Goal: Complete application form: Complete application form

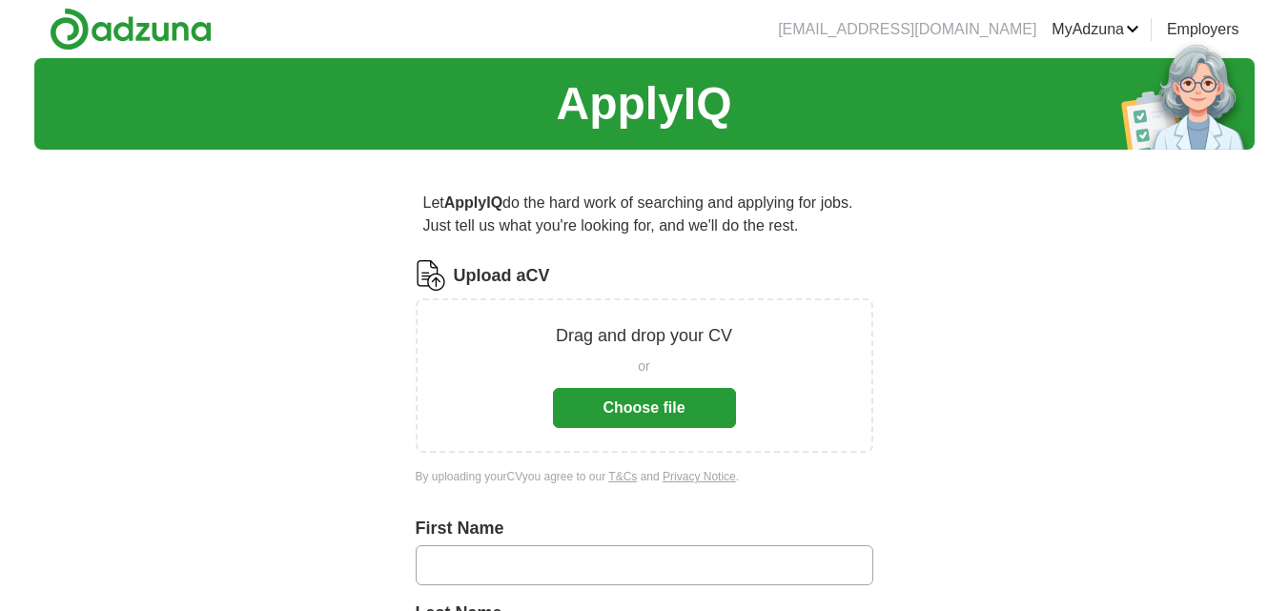
click at [684, 401] on button "Choose file" at bounding box center [644, 408] width 183 height 40
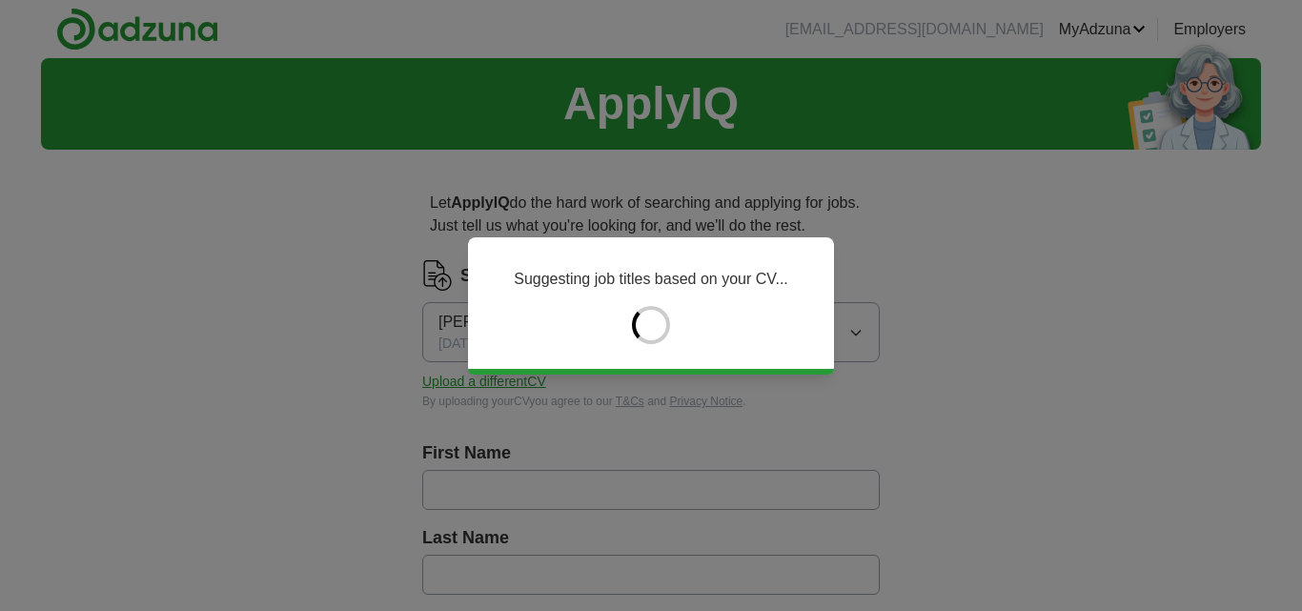
type input "*****"
type input "****"
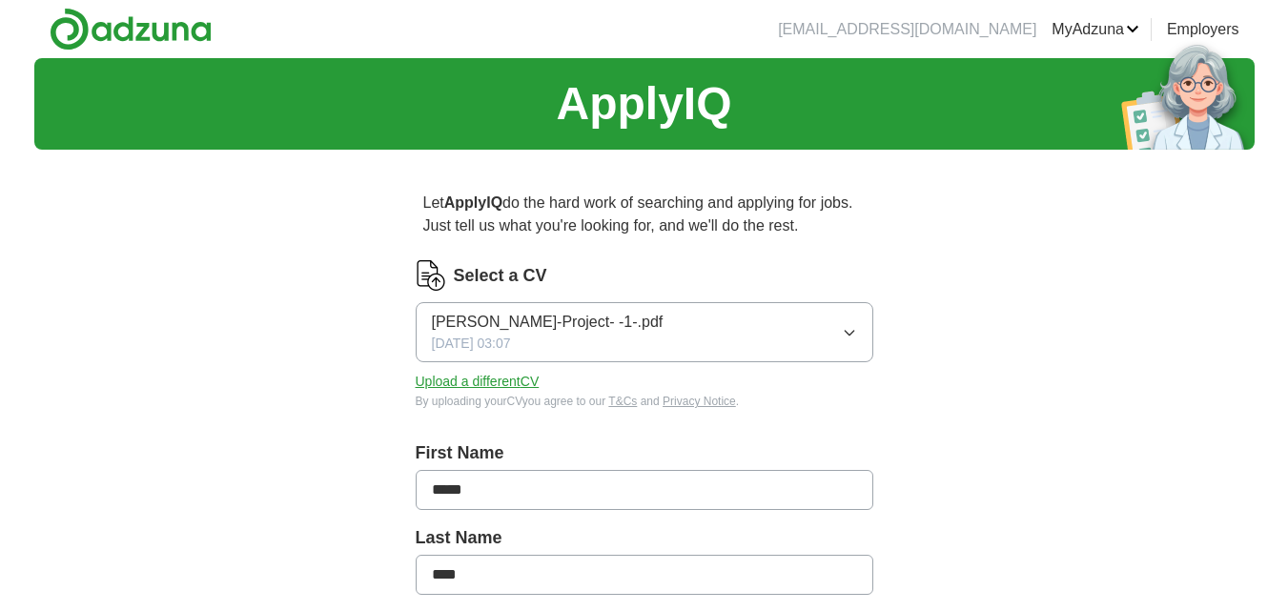
click at [517, 380] on button "Upload a different CV" at bounding box center [478, 382] width 124 height 20
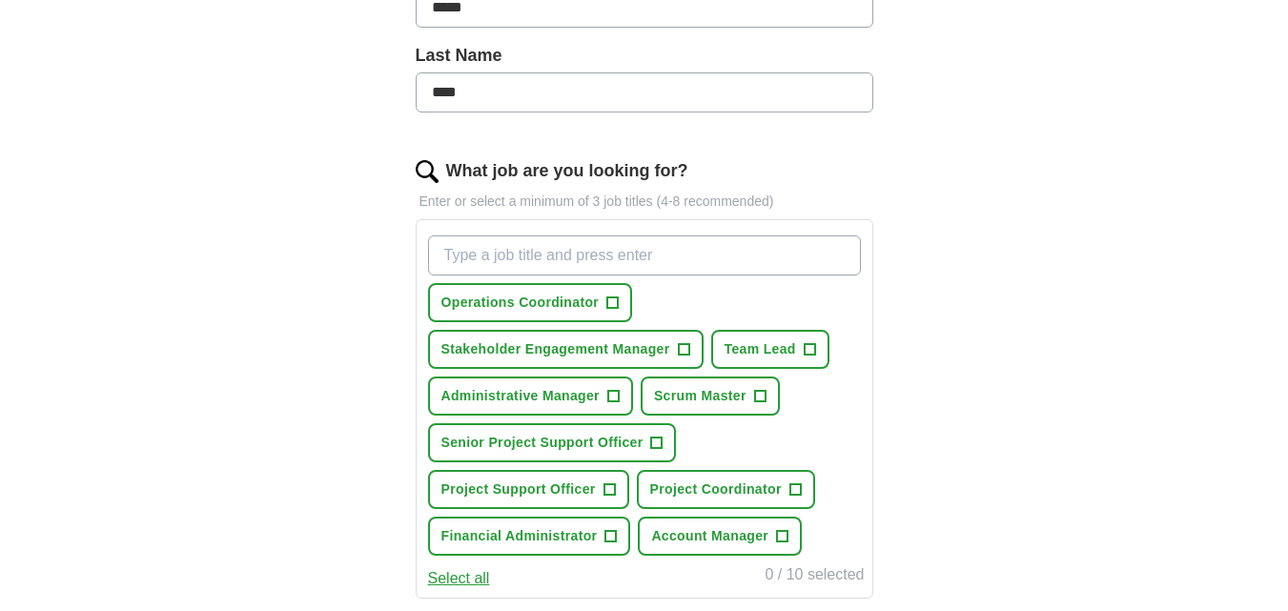
scroll to position [483, 0]
click at [556, 247] on input "What job are you looking for?" at bounding box center [644, 254] width 433 height 40
click at [797, 487] on span "+" at bounding box center [794, 488] width 11 height 15
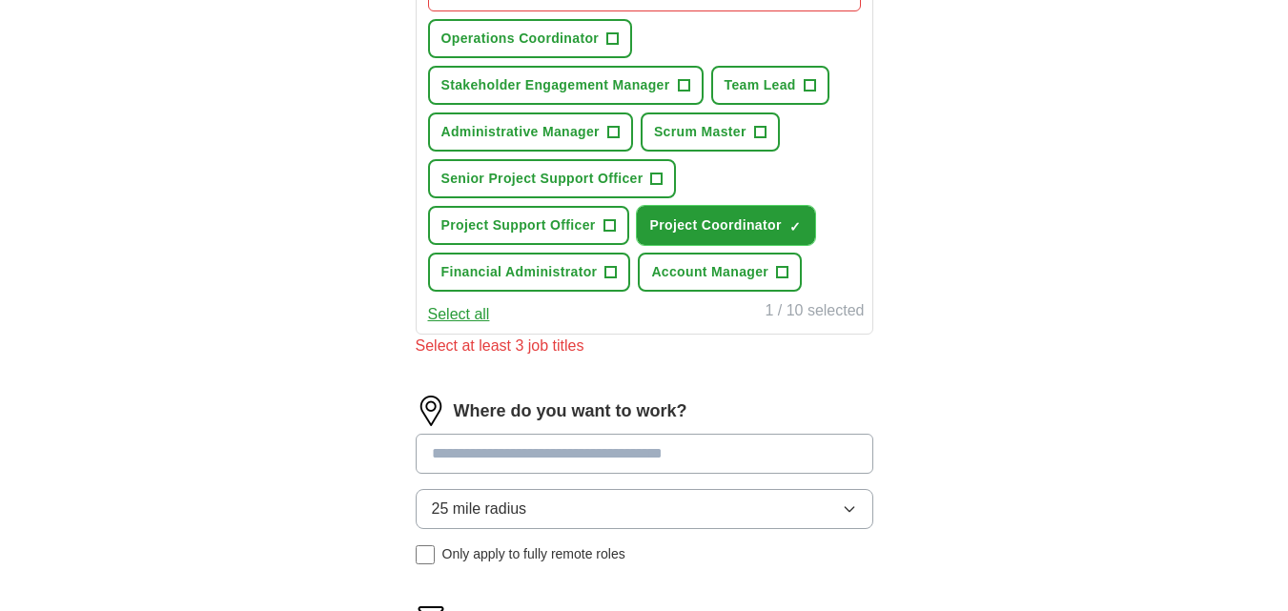
scroll to position [786, 0]
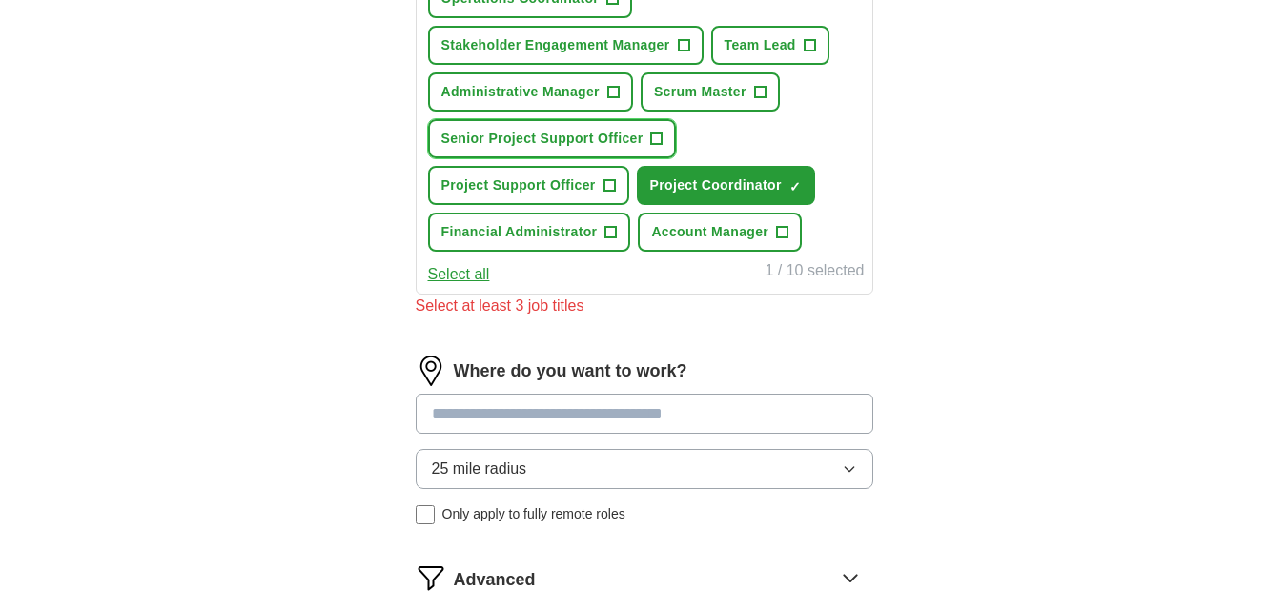
click at [644, 127] on button "Senior Project Support Officer +" at bounding box center [552, 138] width 249 height 39
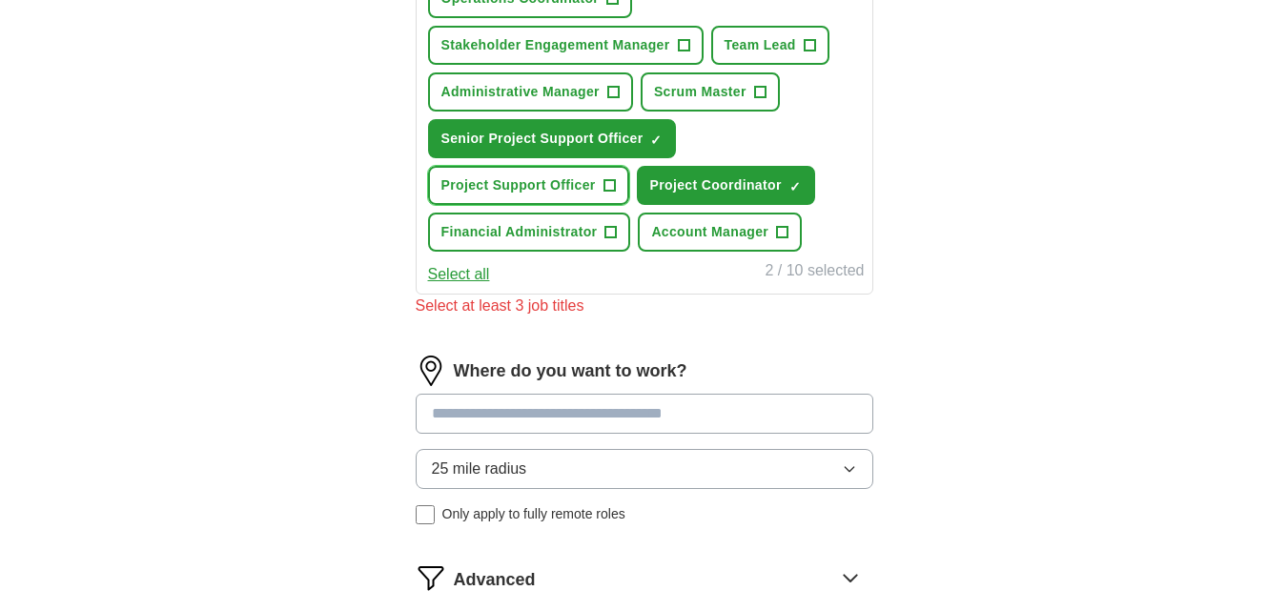
click at [600, 181] on button "Project Support Officer +" at bounding box center [528, 185] width 201 height 39
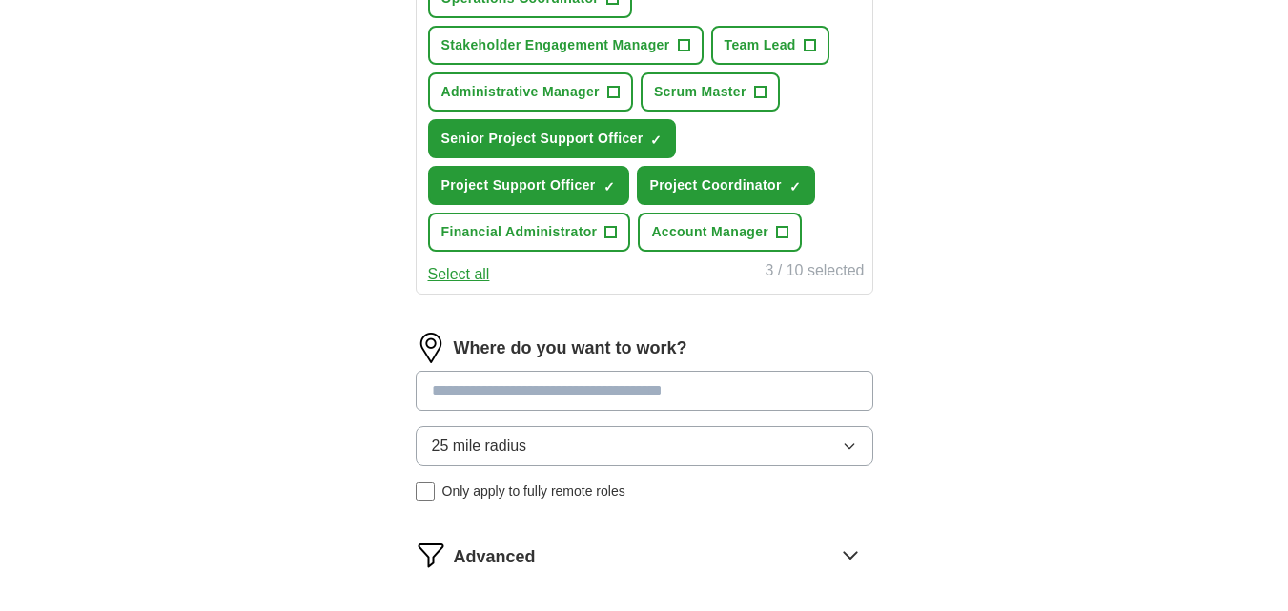
click at [633, 387] on input at bounding box center [645, 391] width 458 height 40
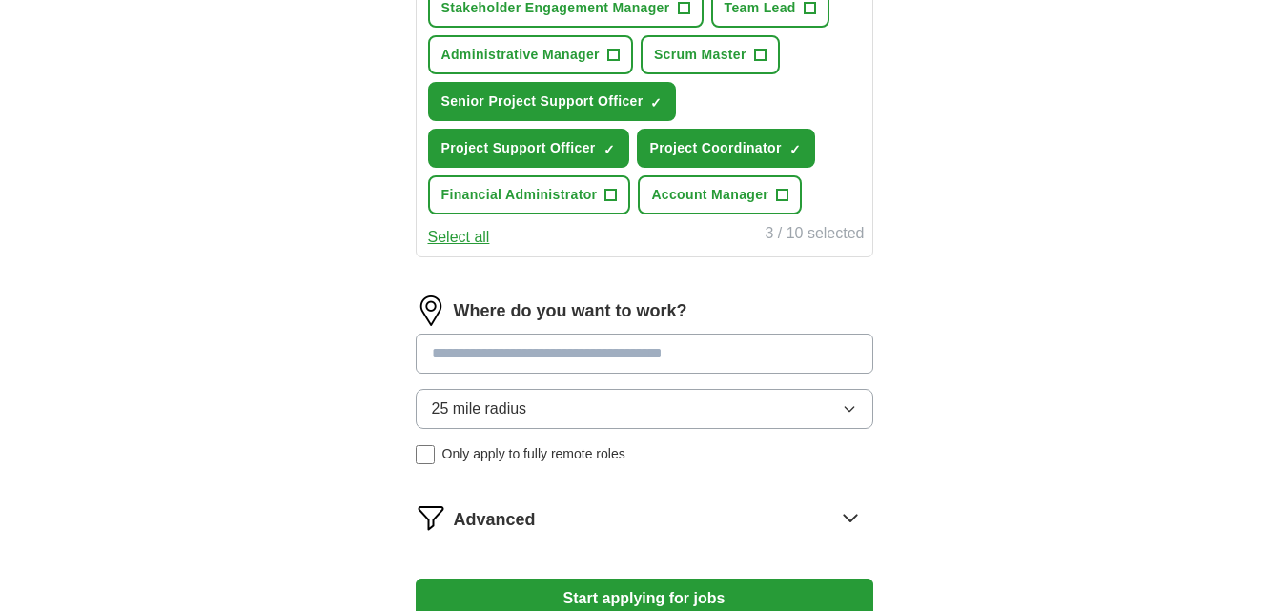
scroll to position [833, 0]
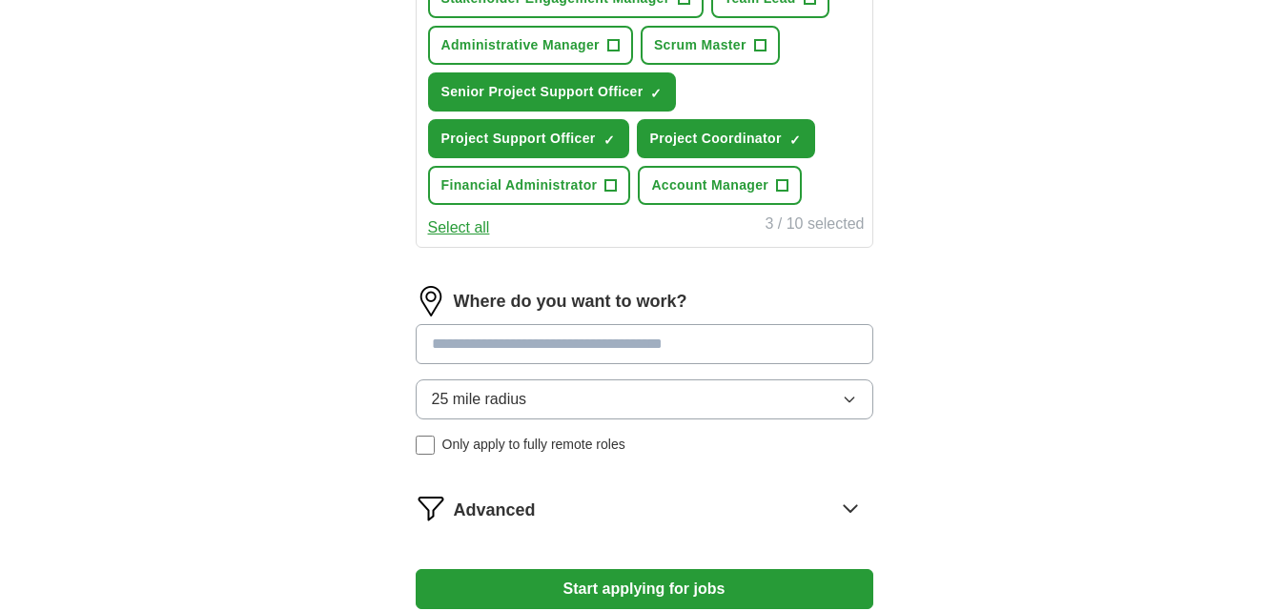
click at [810, 345] on input at bounding box center [645, 344] width 458 height 40
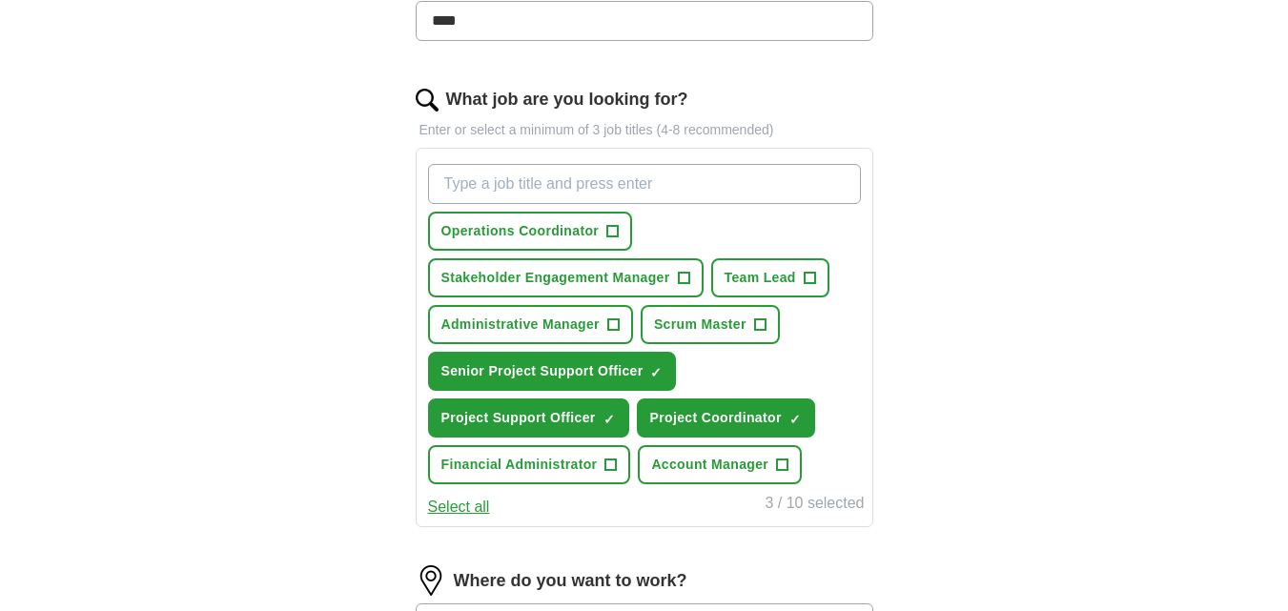
scroll to position [552, 0]
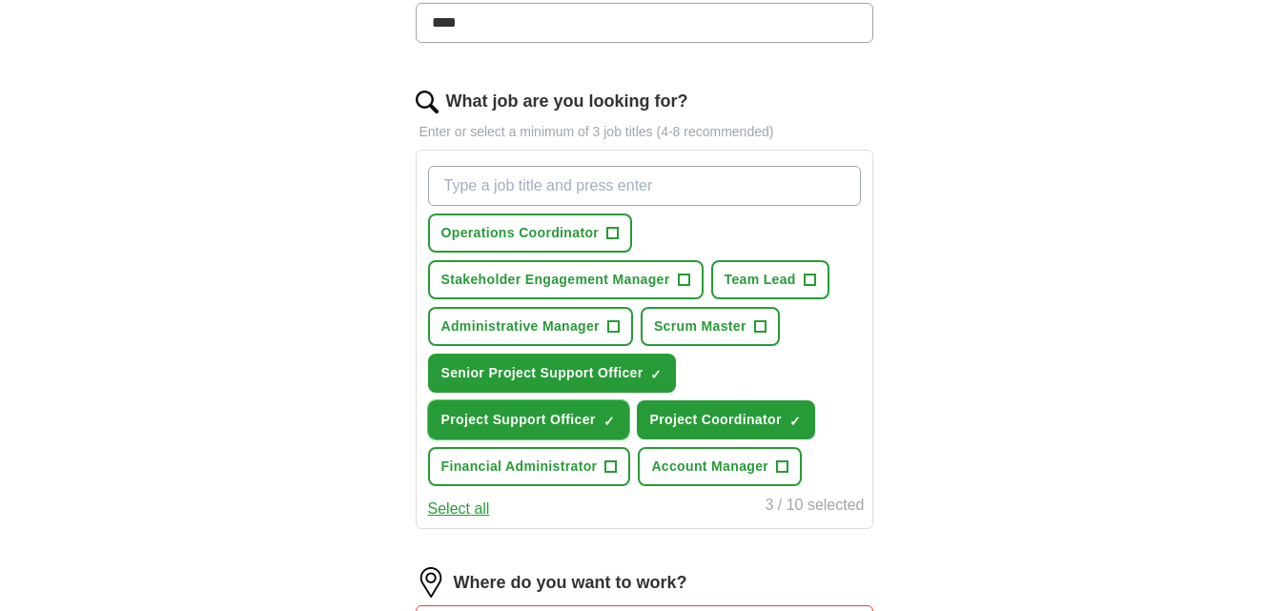
click at [603, 416] on span "✓ ×" at bounding box center [608, 420] width 11 height 11
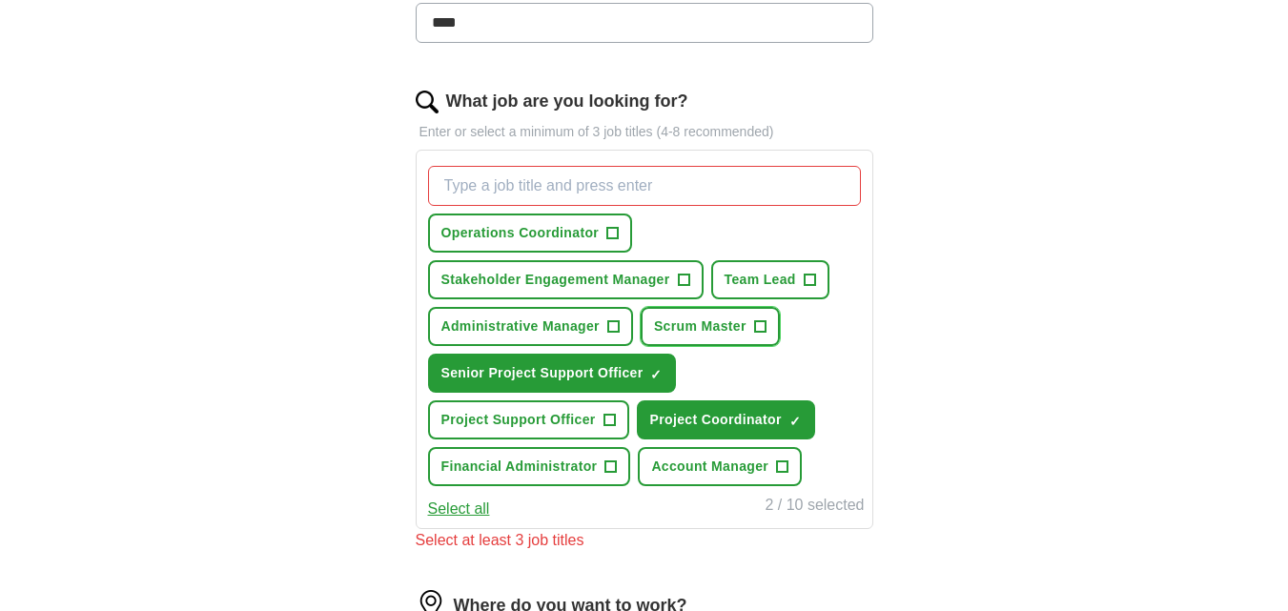
click at [761, 324] on span "+" at bounding box center [759, 326] width 11 height 15
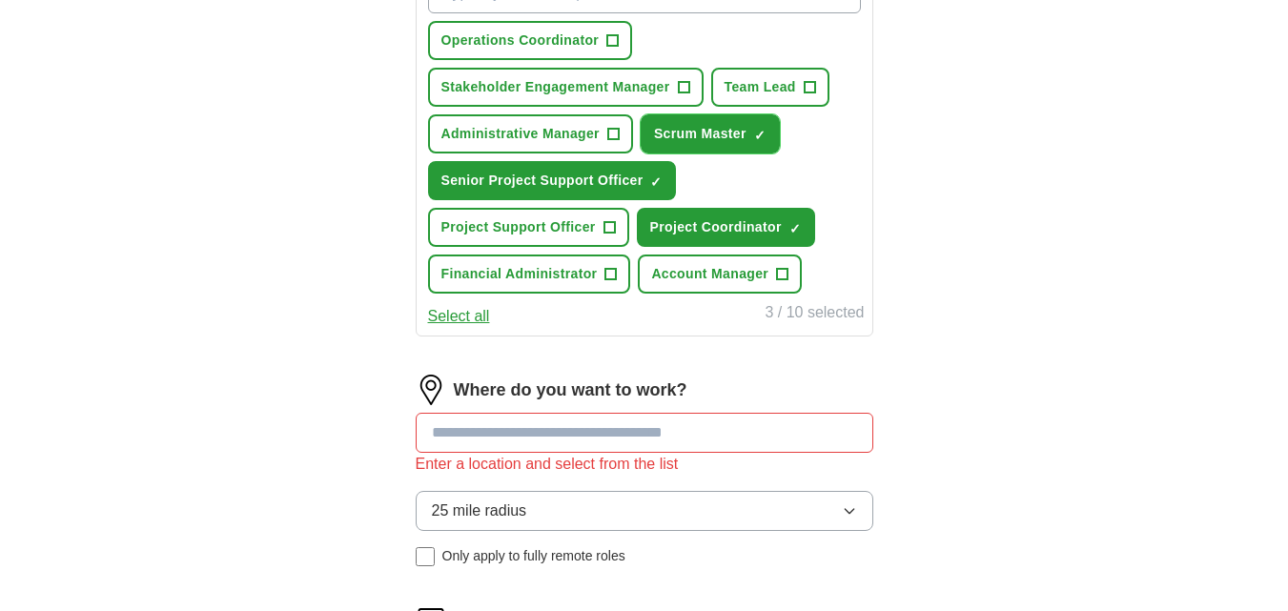
scroll to position [747, 0]
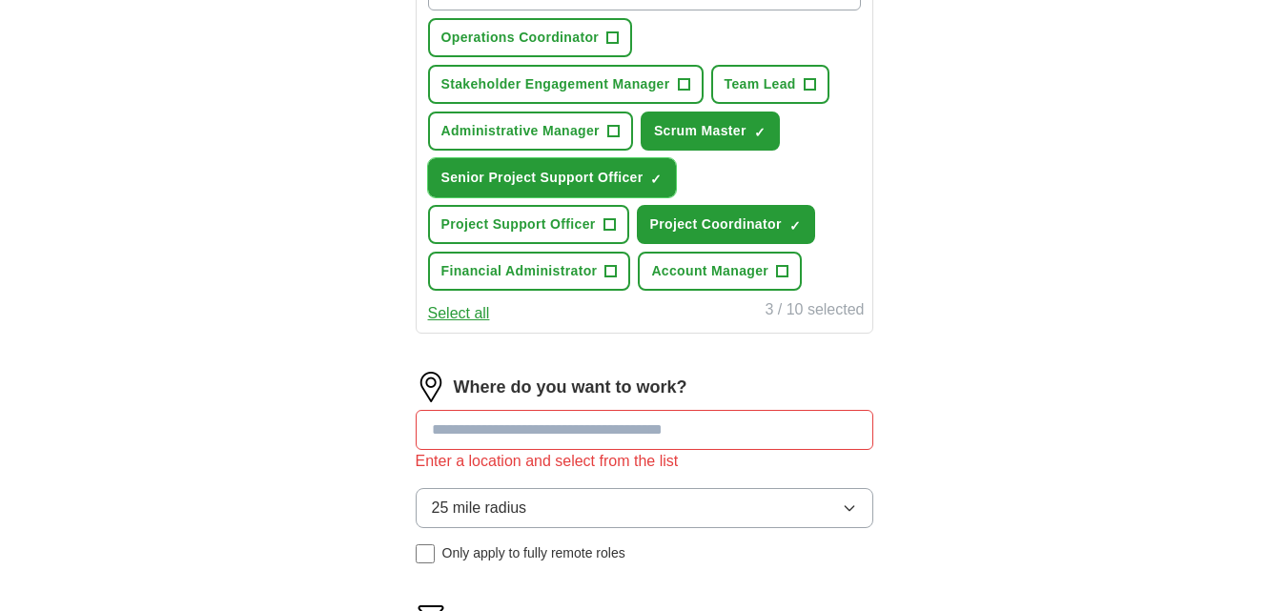
click at [0, 0] on span "×" at bounding box center [0, 0] width 0 height 0
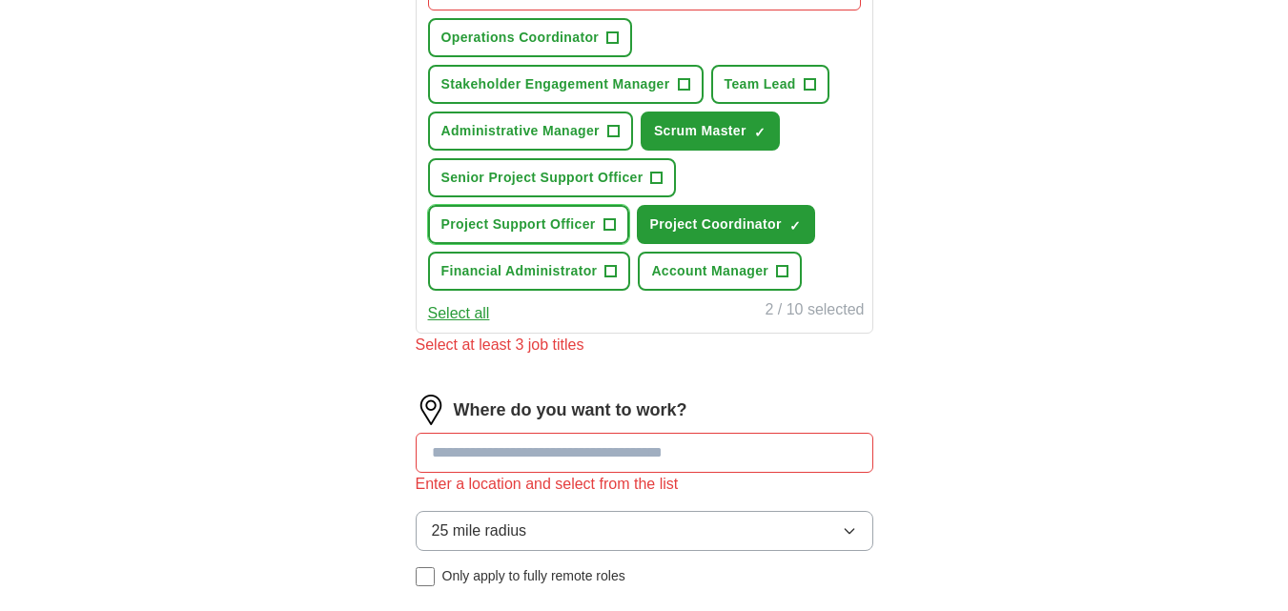
click at [607, 217] on span "+" at bounding box center [608, 224] width 11 height 15
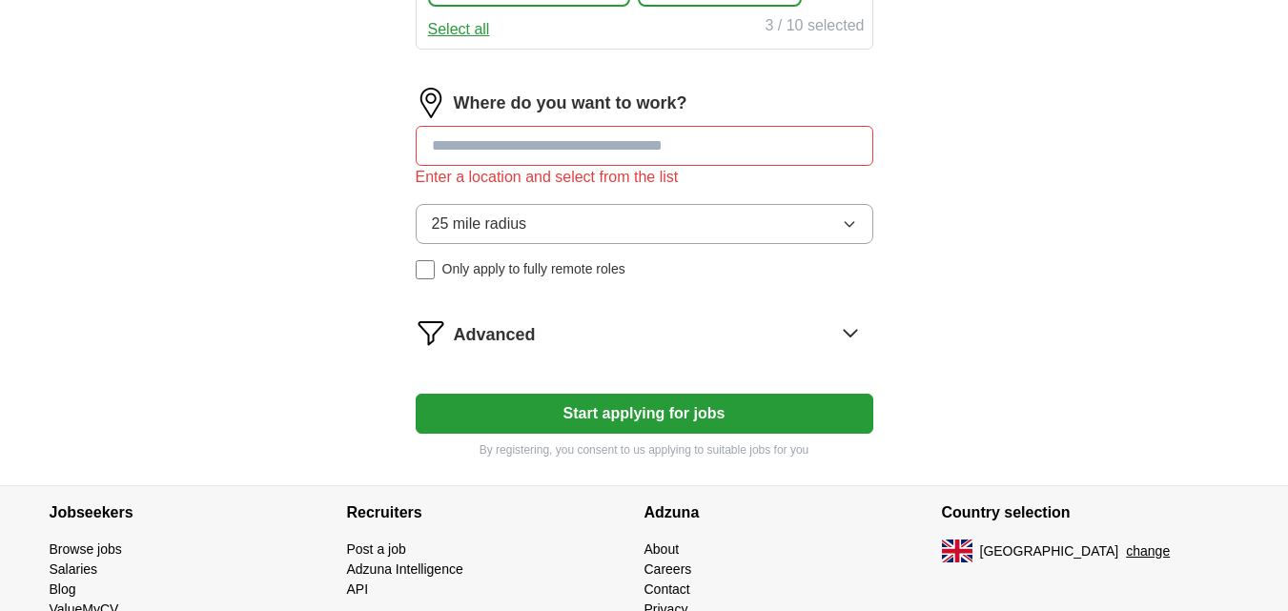
scroll to position [1037, 0]
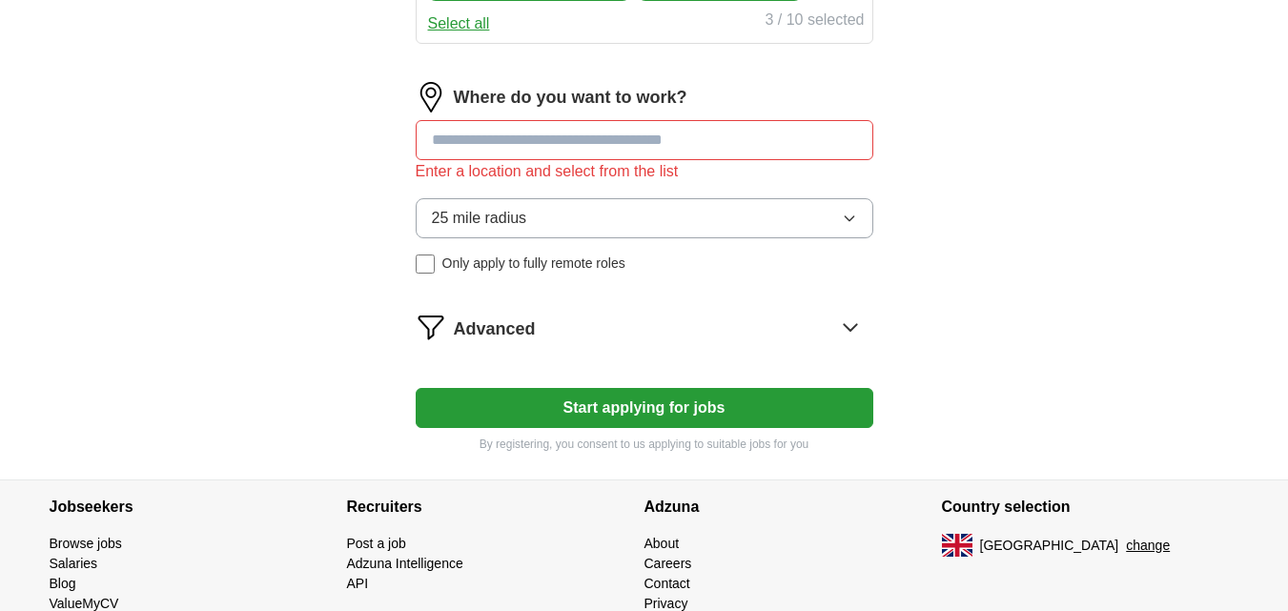
click at [751, 135] on input at bounding box center [645, 140] width 458 height 40
paste input "**********"
type input "*"
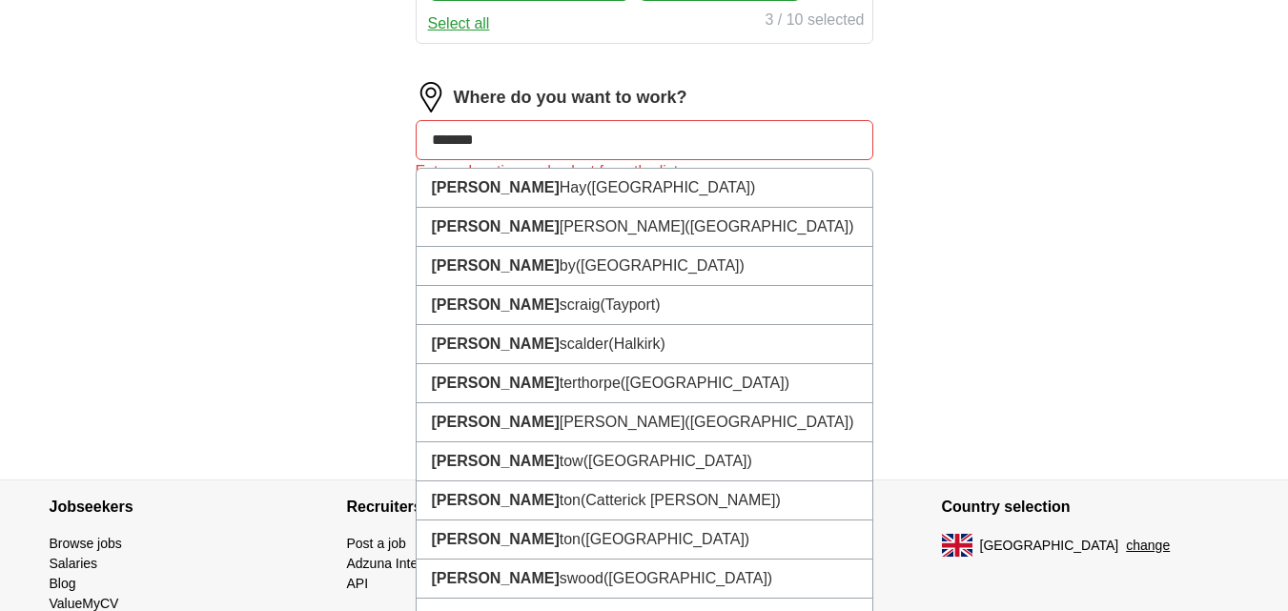
type input "********"
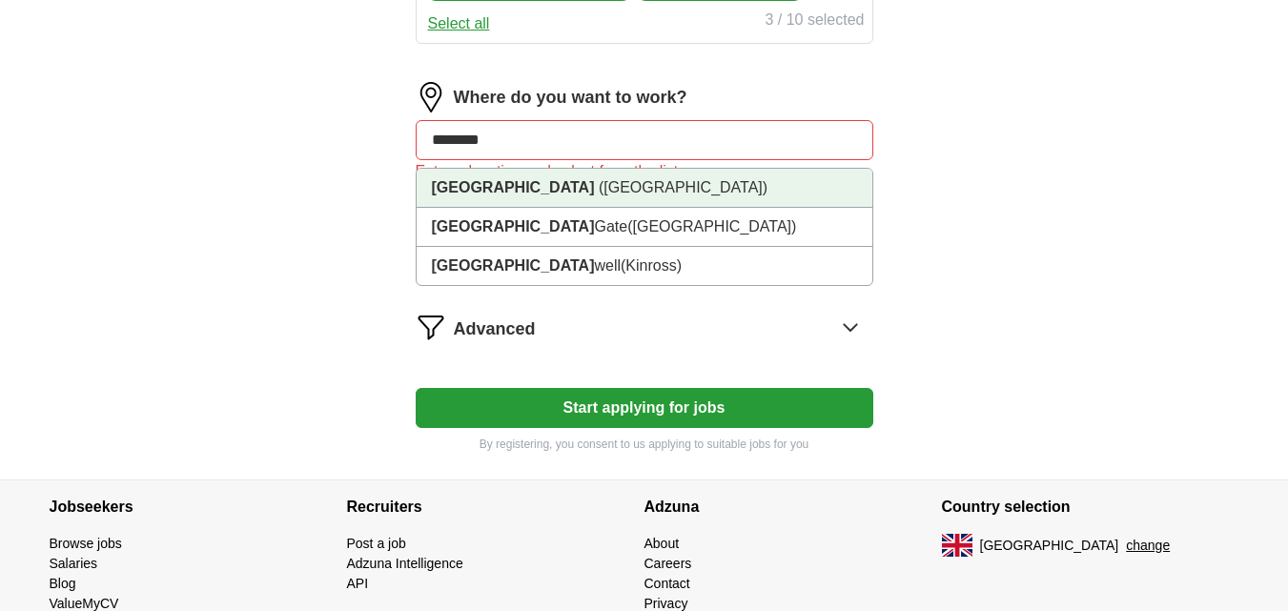
click at [618, 175] on li "[GEOGRAPHIC_DATA] ([GEOGRAPHIC_DATA])" at bounding box center [645, 188] width 456 height 39
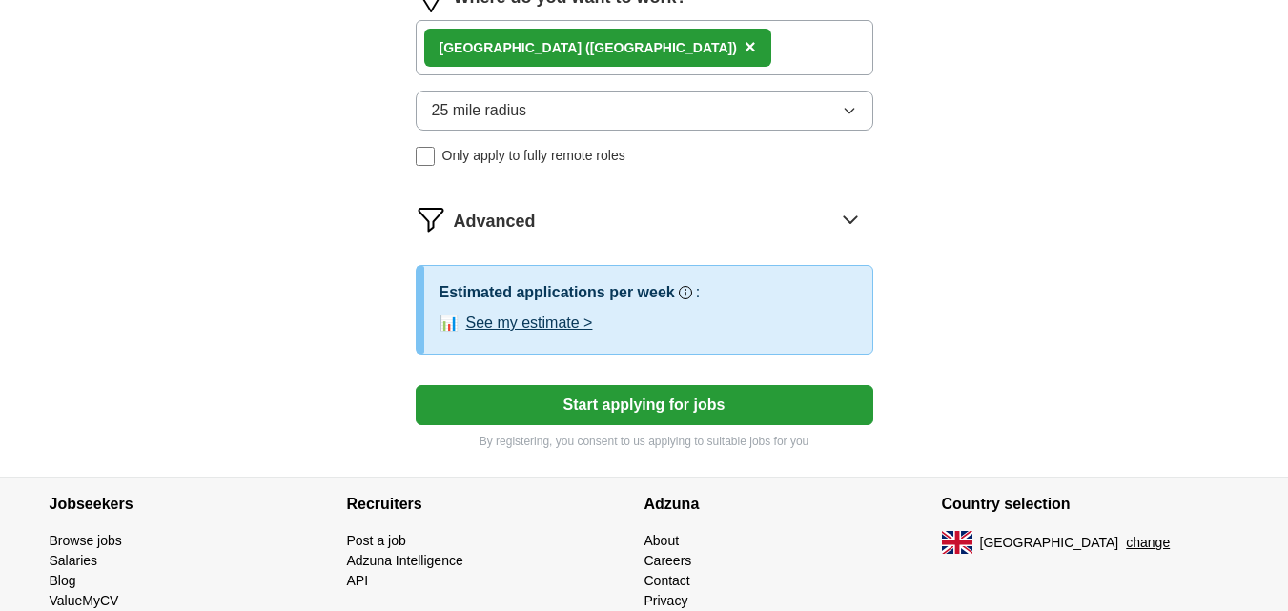
click at [691, 403] on button "Start applying for jobs" at bounding box center [645, 405] width 458 height 40
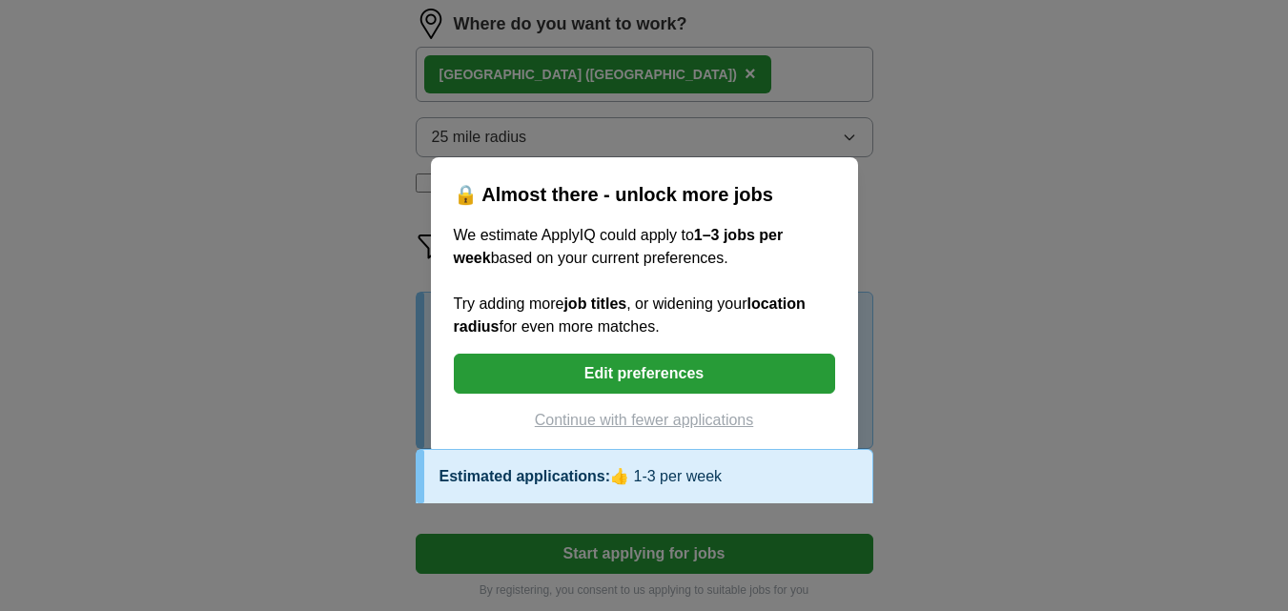
scroll to position [1137, 0]
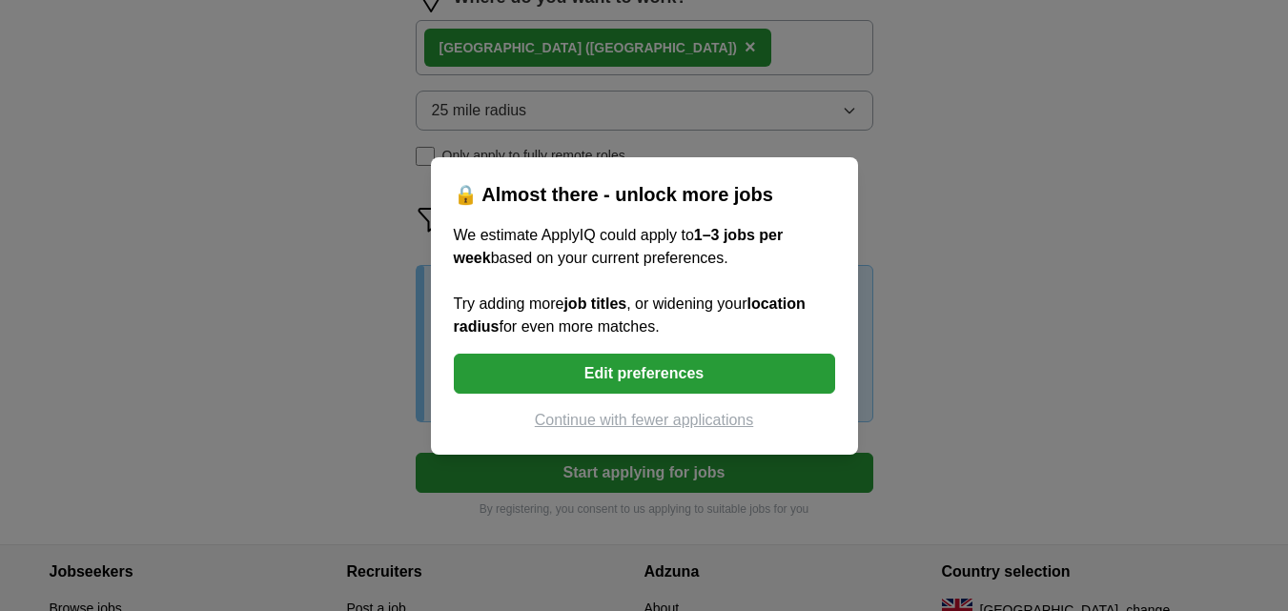
click at [770, 372] on button "Edit preferences" at bounding box center [644, 374] width 381 height 40
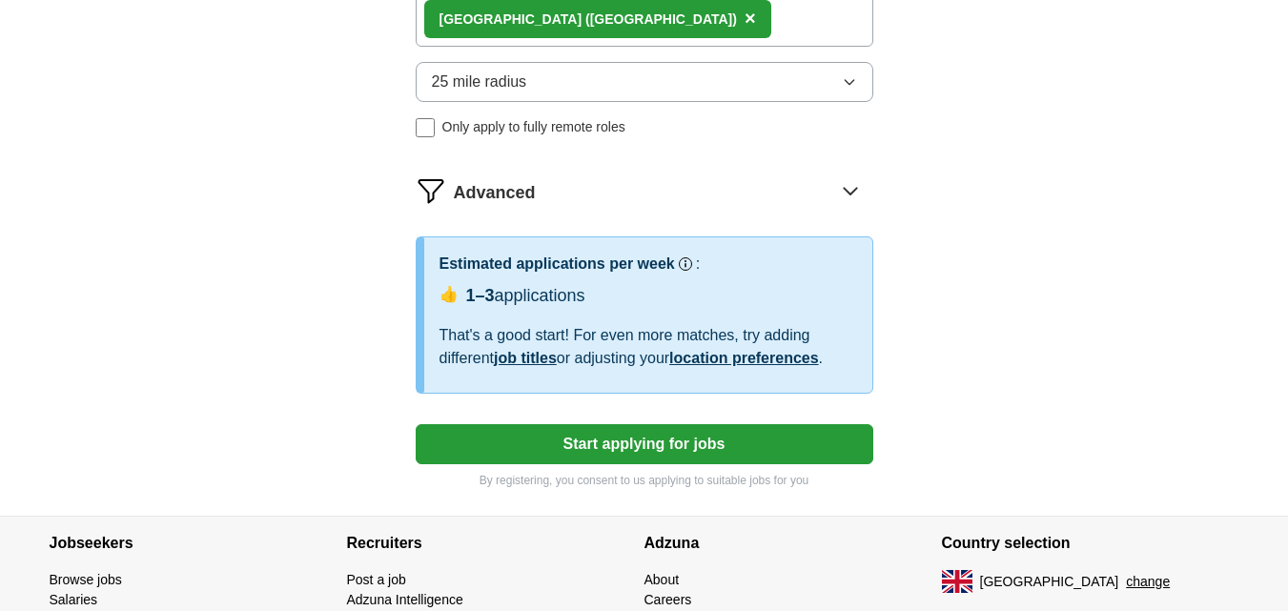
scroll to position [1167, 0]
click at [554, 352] on link "job titles" at bounding box center [525, 357] width 63 height 16
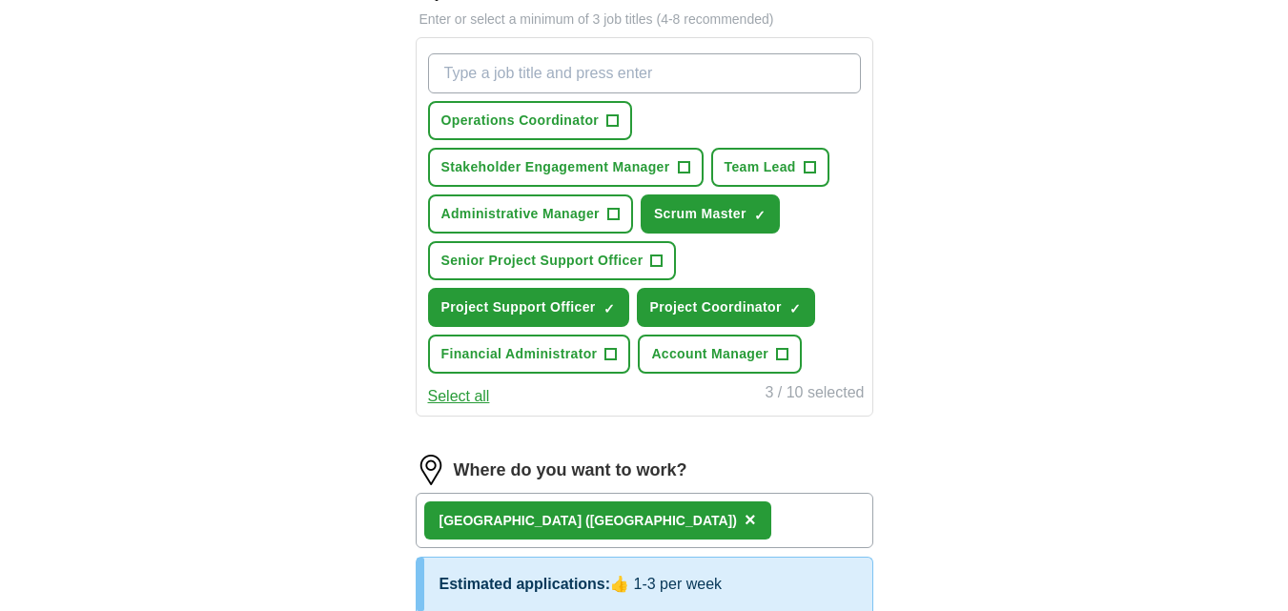
scroll to position [641, 0]
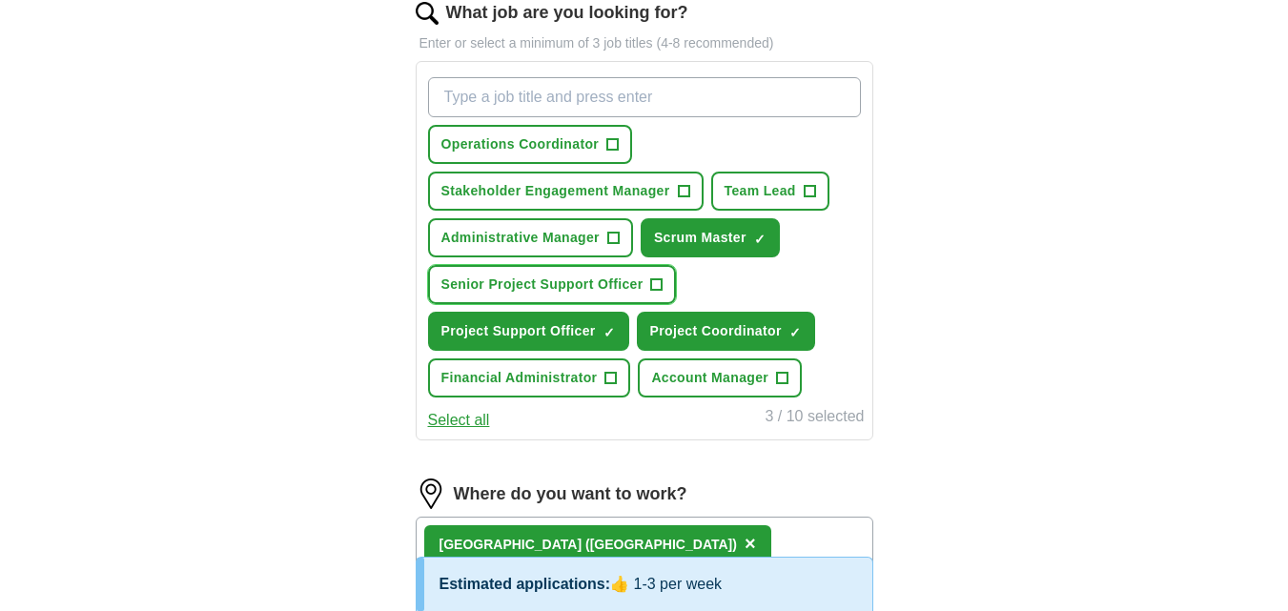
click at [649, 273] on button "Senior Project Support Officer +" at bounding box center [552, 284] width 249 height 39
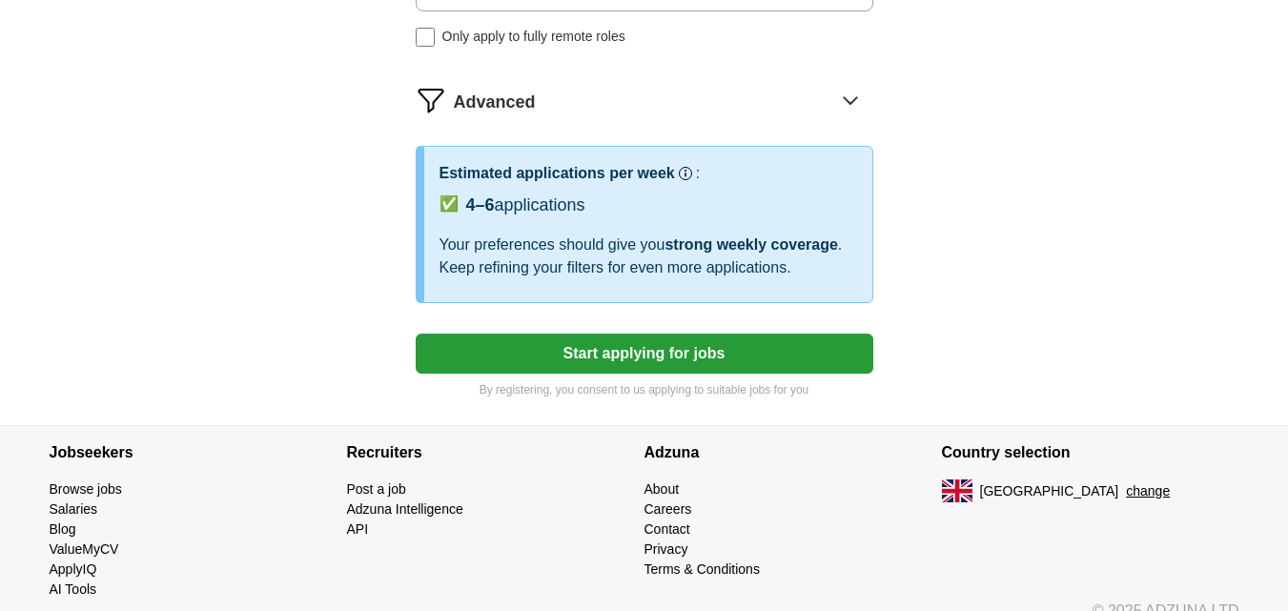
scroll to position [1255, 0]
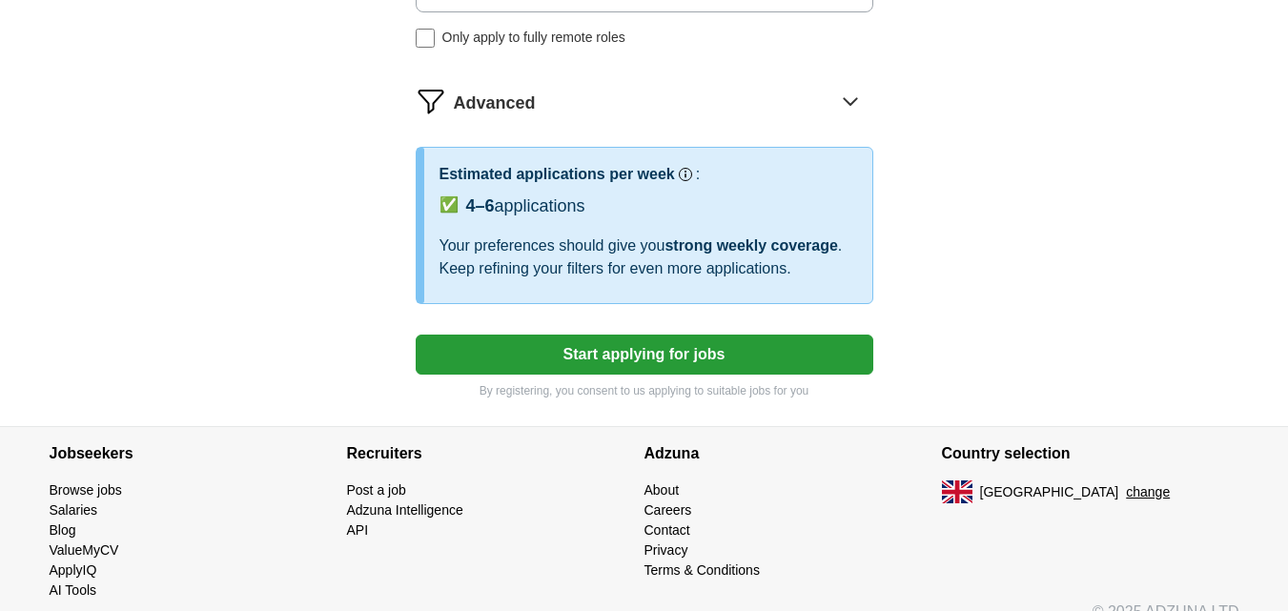
click at [782, 352] on button "Start applying for jobs" at bounding box center [645, 355] width 458 height 40
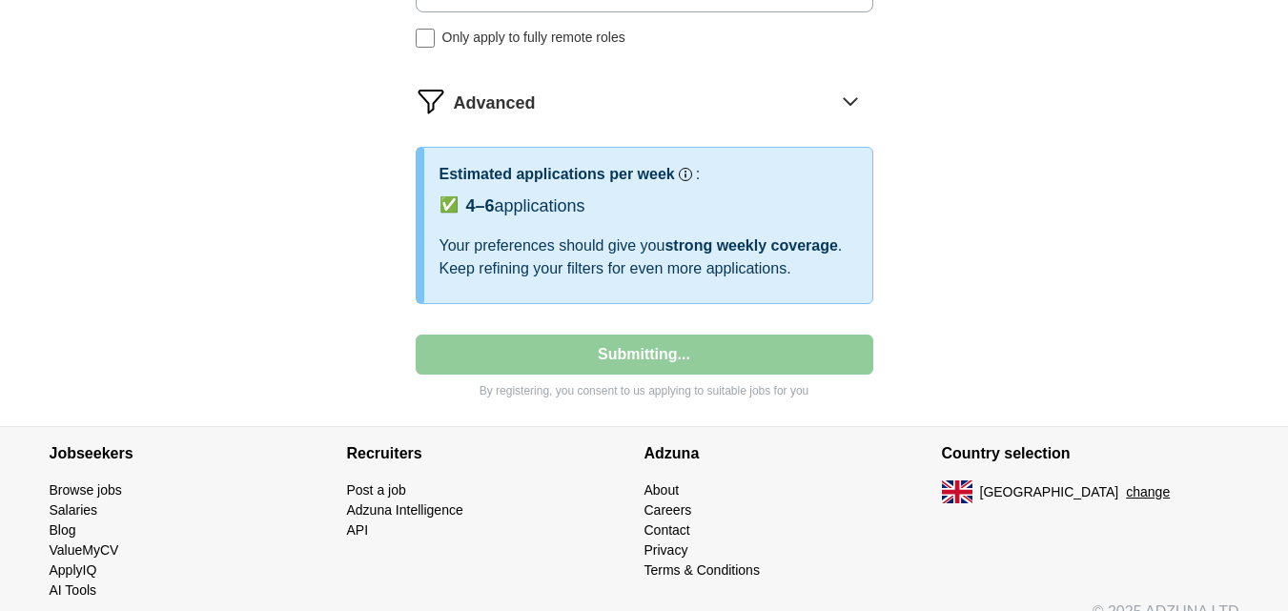
select select "**"
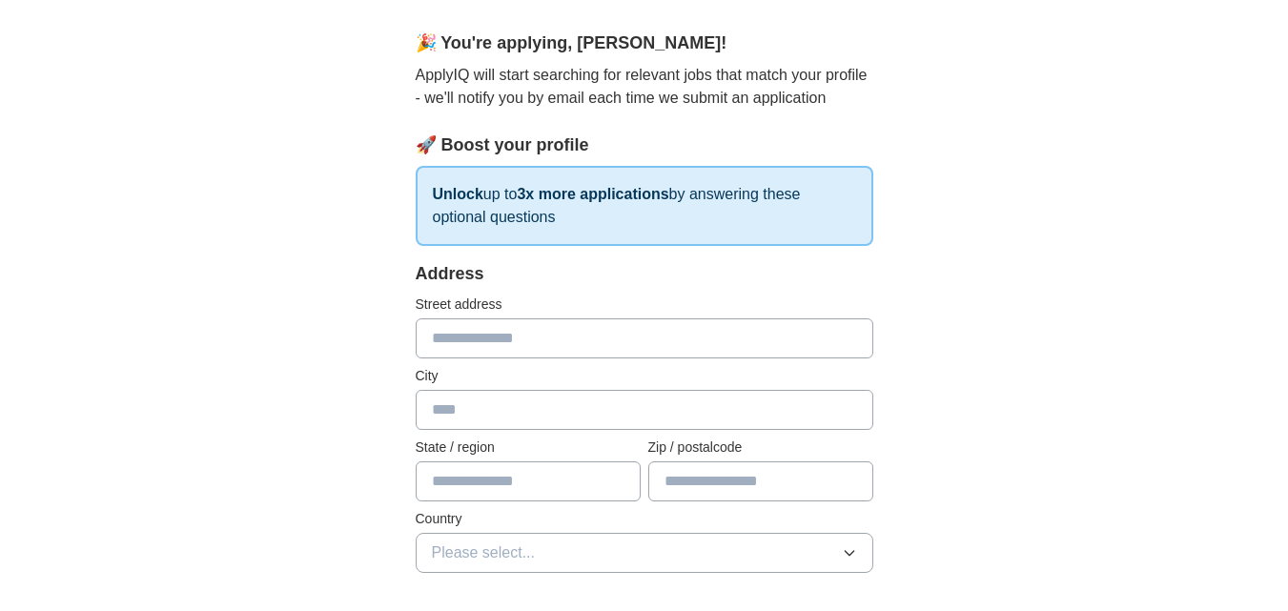
scroll to position [151, 0]
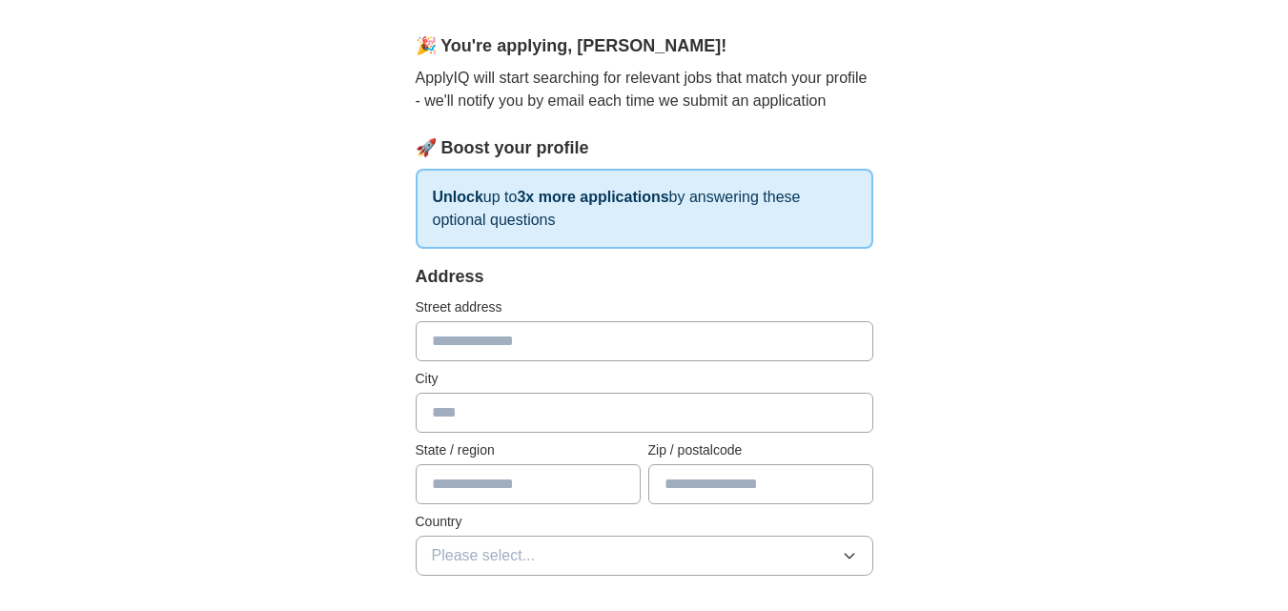
click at [711, 346] on input "text" at bounding box center [645, 341] width 458 height 40
type input "**********"
type input "*********"
type input "**********"
type input "*******"
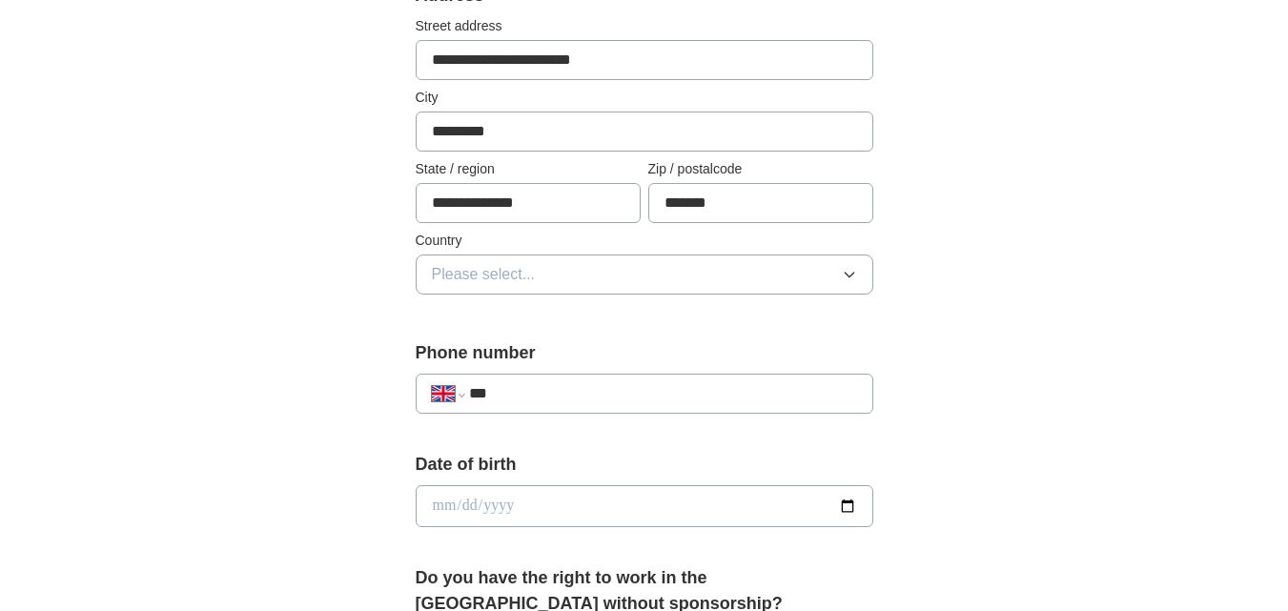
scroll to position [433, 0]
click at [779, 399] on input "***" at bounding box center [662, 392] width 387 height 23
type input "**********"
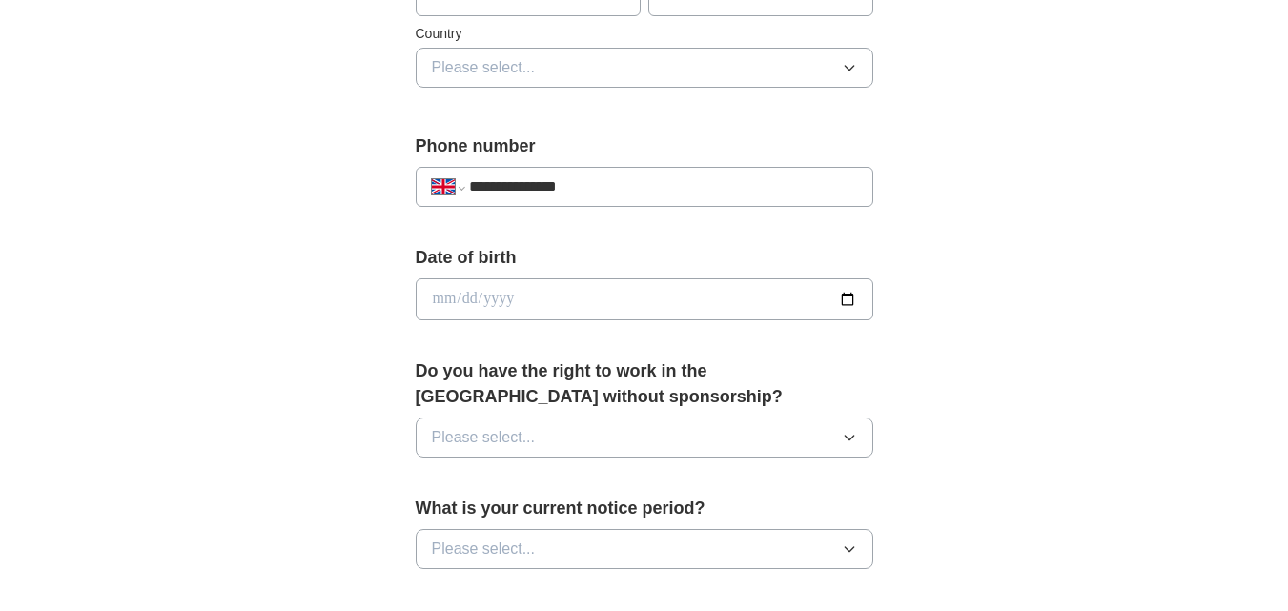
scroll to position [702, 0]
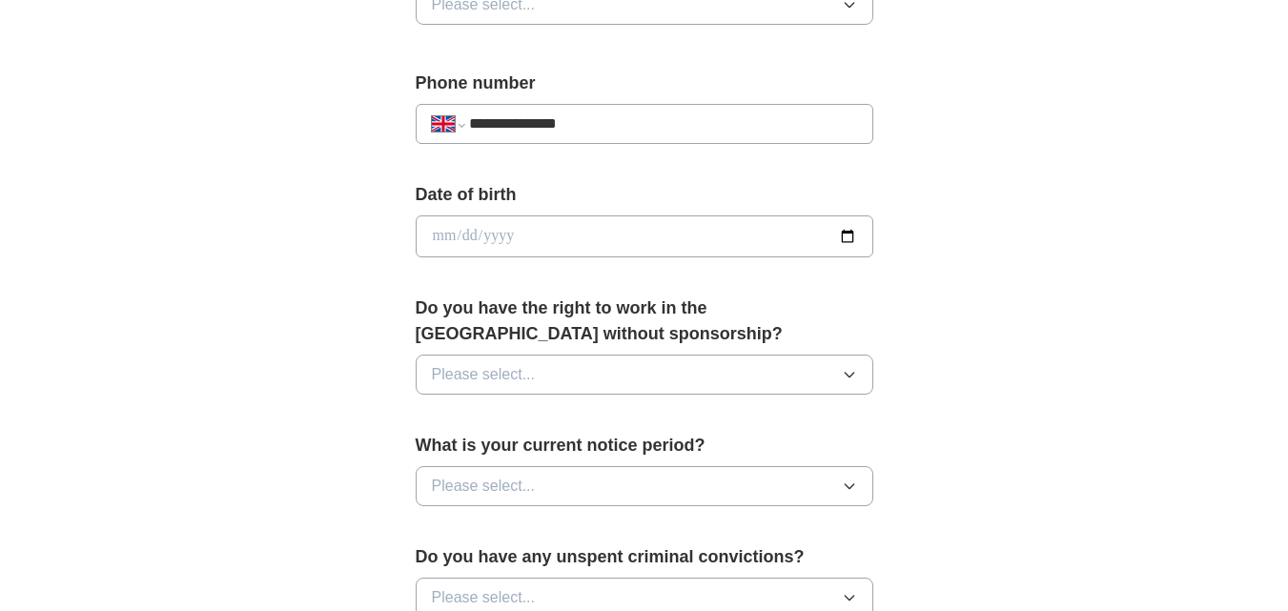
click at [720, 250] on input "date" at bounding box center [645, 236] width 458 height 42
click at [454, 236] on input "date" at bounding box center [645, 236] width 458 height 42
click at [601, 233] on input "date" at bounding box center [645, 236] width 458 height 42
click at [852, 234] on input "date" at bounding box center [645, 236] width 458 height 42
click at [839, 234] on input "date" at bounding box center [645, 236] width 458 height 42
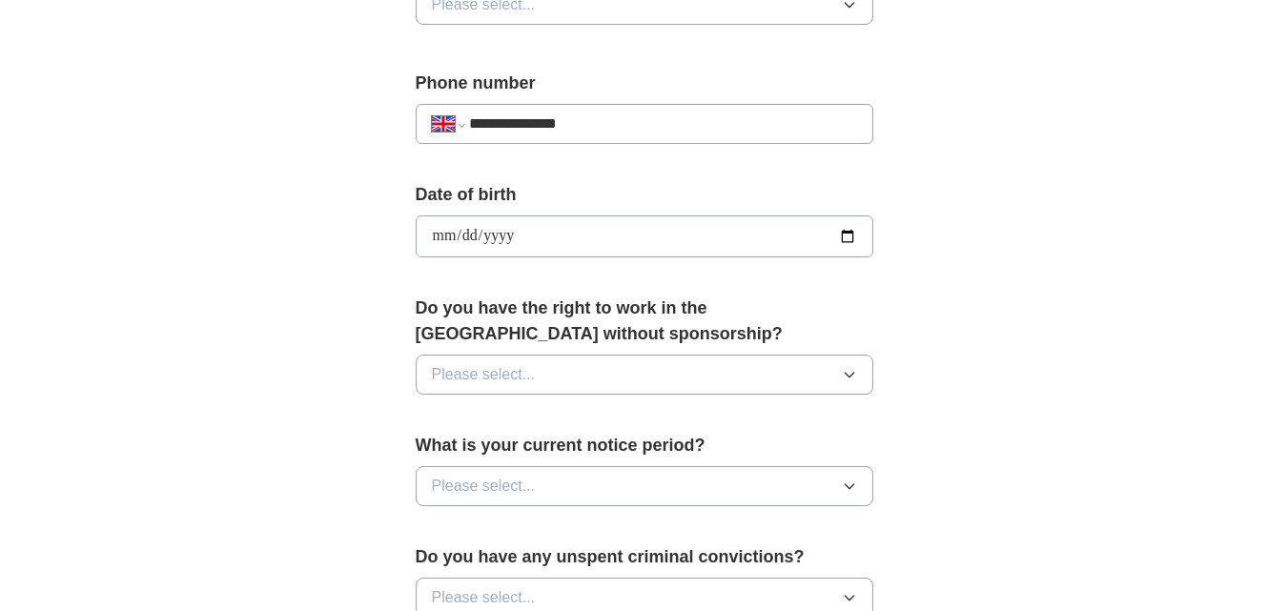
type input "**********"
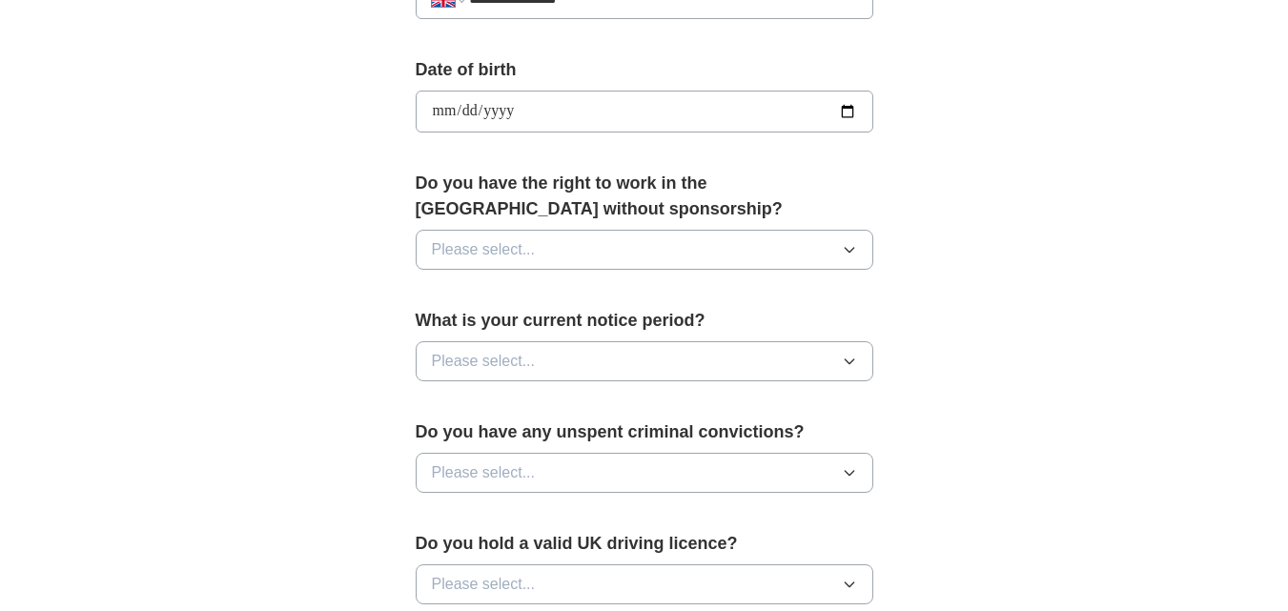
scroll to position [828, 0]
click at [795, 247] on button "Please select..." at bounding box center [645, 248] width 458 height 40
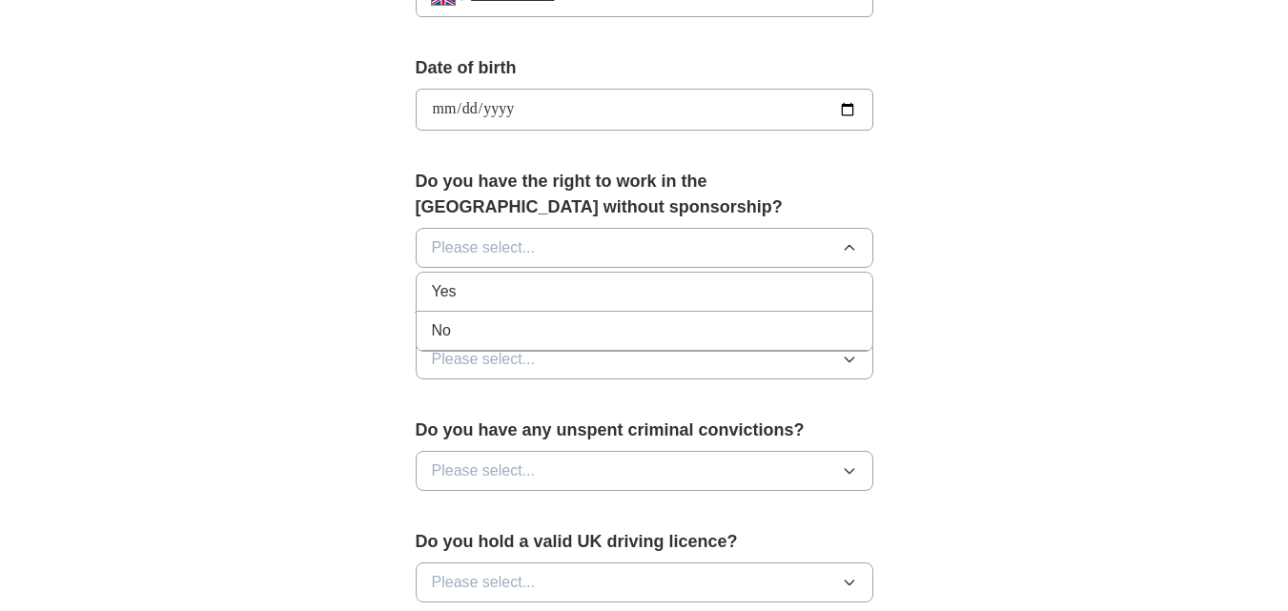
click at [607, 288] on div "Yes" at bounding box center [644, 291] width 425 height 23
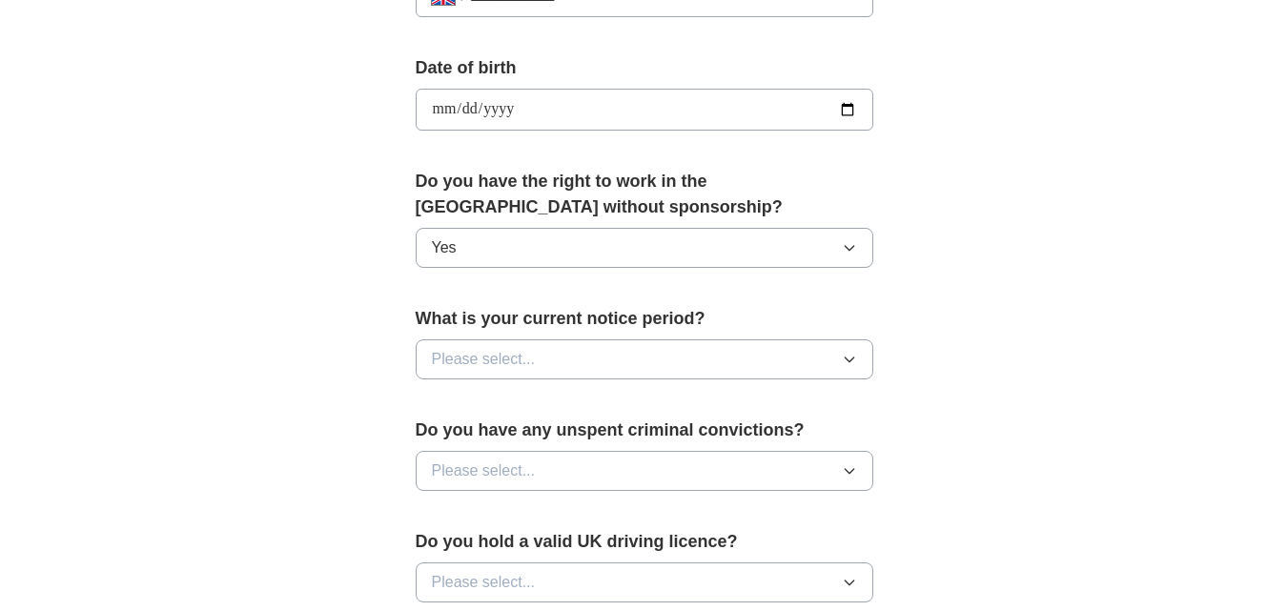
click at [819, 357] on button "Please select..." at bounding box center [645, 359] width 458 height 40
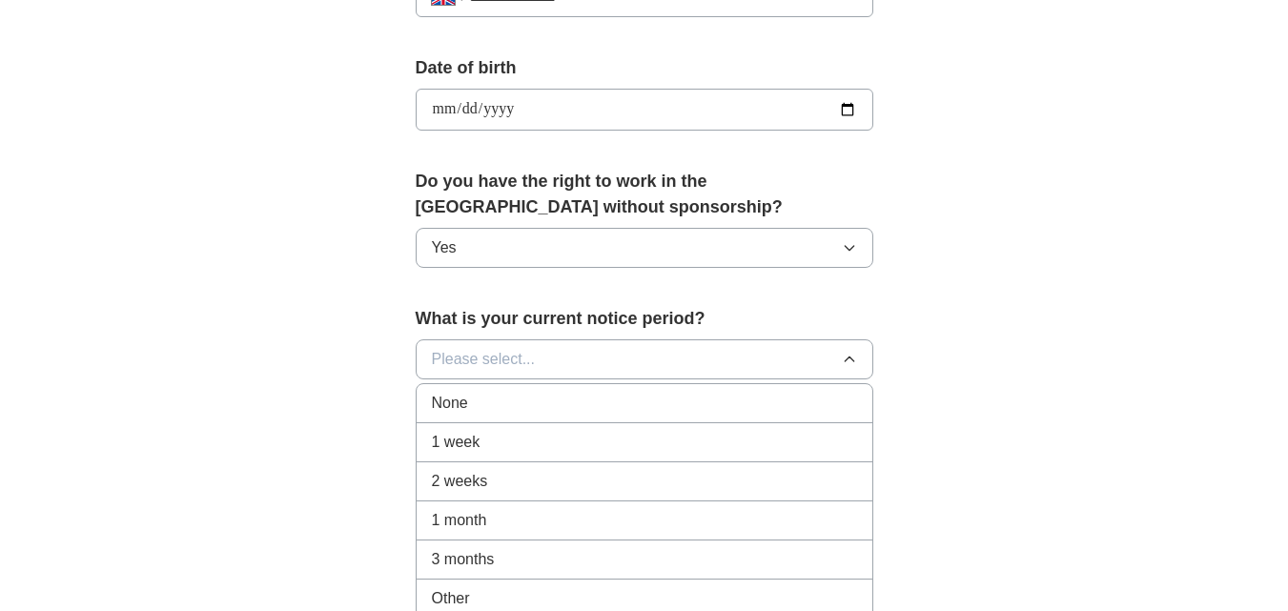
click at [687, 472] on div "2 weeks" at bounding box center [644, 481] width 425 height 23
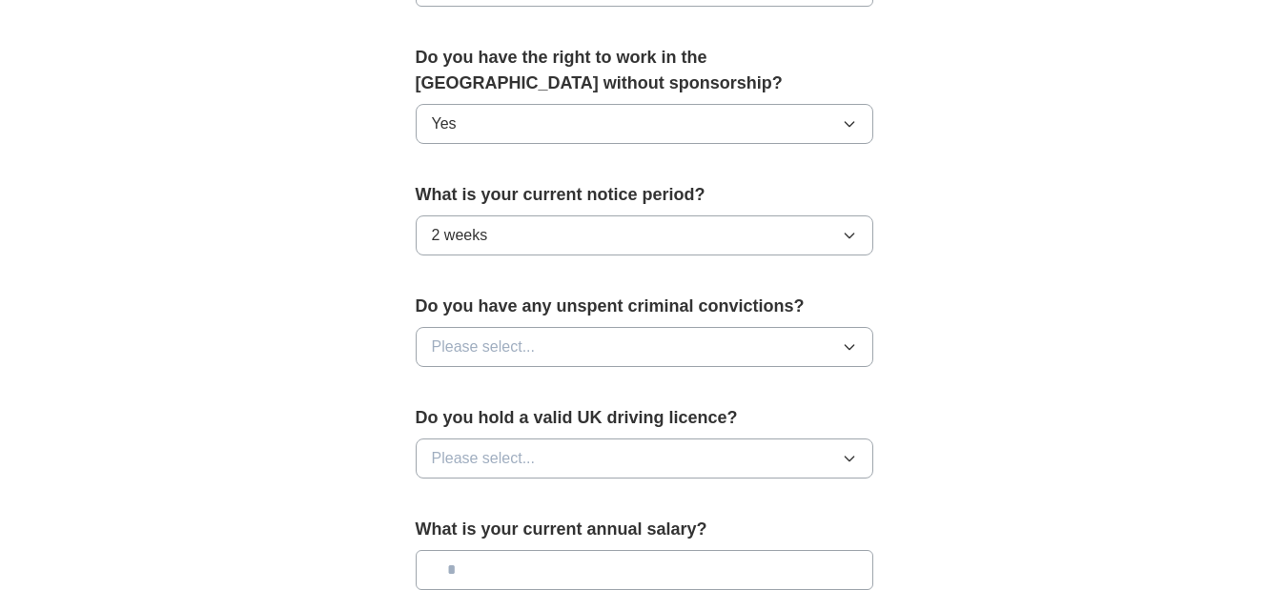
scroll to position [954, 0]
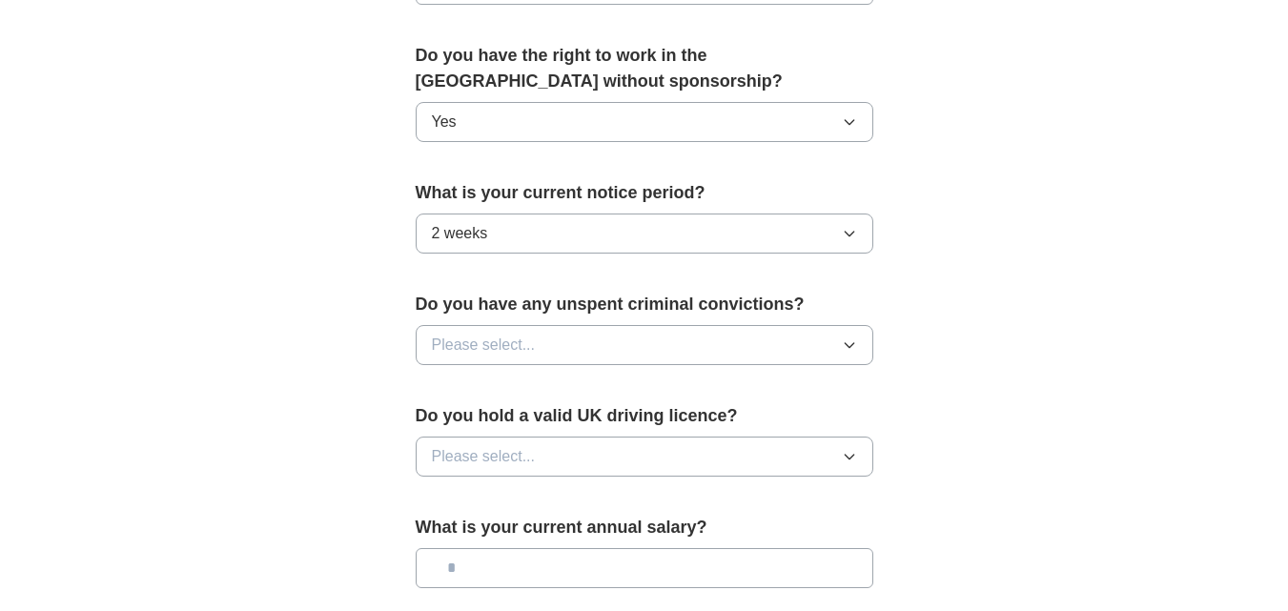
click at [822, 343] on button "Please select..." at bounding box center [645, 345] width 458 height 40
click at [737, 437] on div "No" at bounding box center [644, 428] width 425 height 23
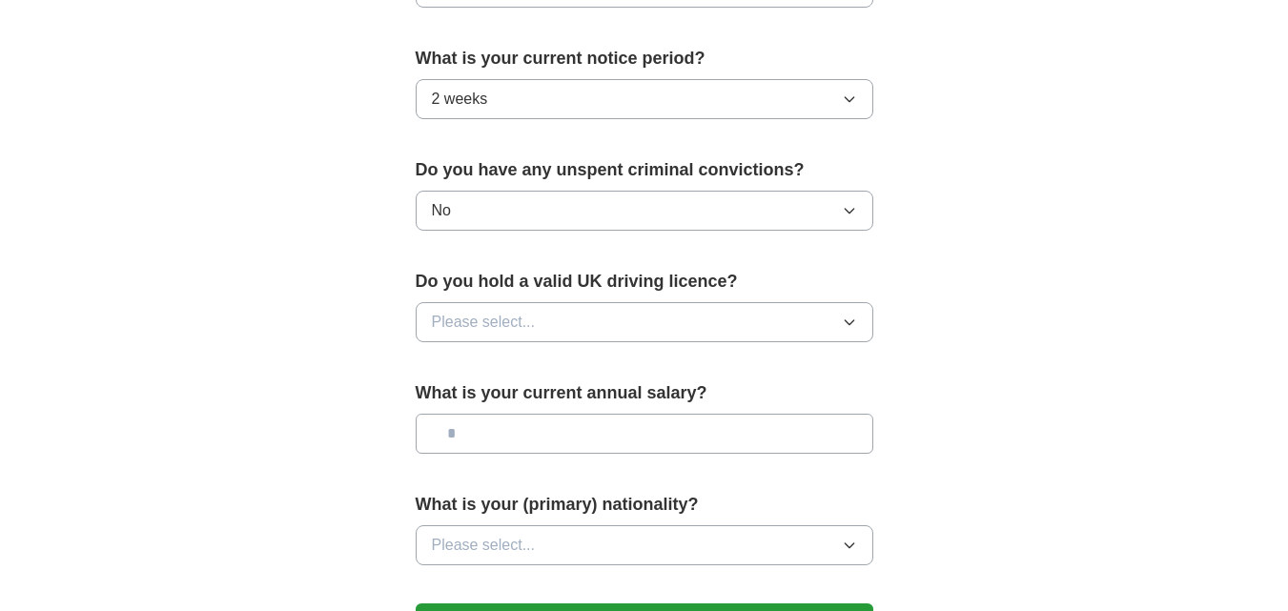
scroll to position [1090, 0]
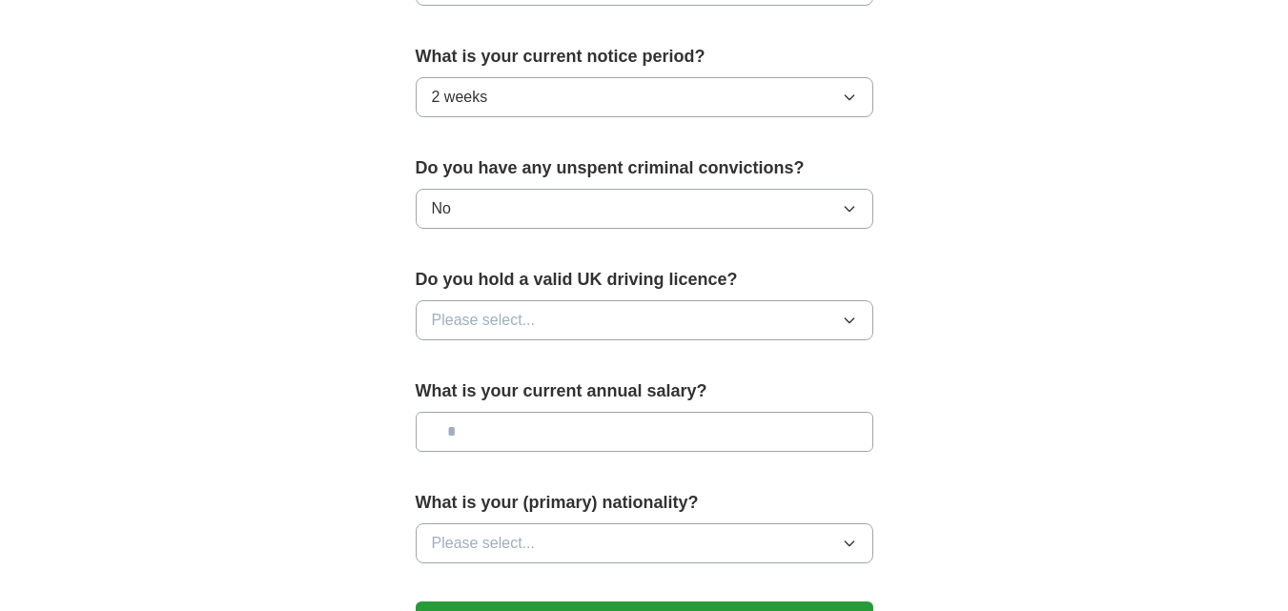
click at [814, 314] on button "Please select..." at bounding box center [645, 320] width 458 height 40
click at [629, 352] on li "Yes" at bounding box center [645, 364] width 456 height 39
click at [742, 305] on button "Yes" at bounding box center [645, 320] width 458 height 40
click at [612, 311] on button "Yes" at bounding box center [645, 320] width 458 height 40
click at [775, 442] on input "text" at bounding box center [645, 432] width 458 height 40
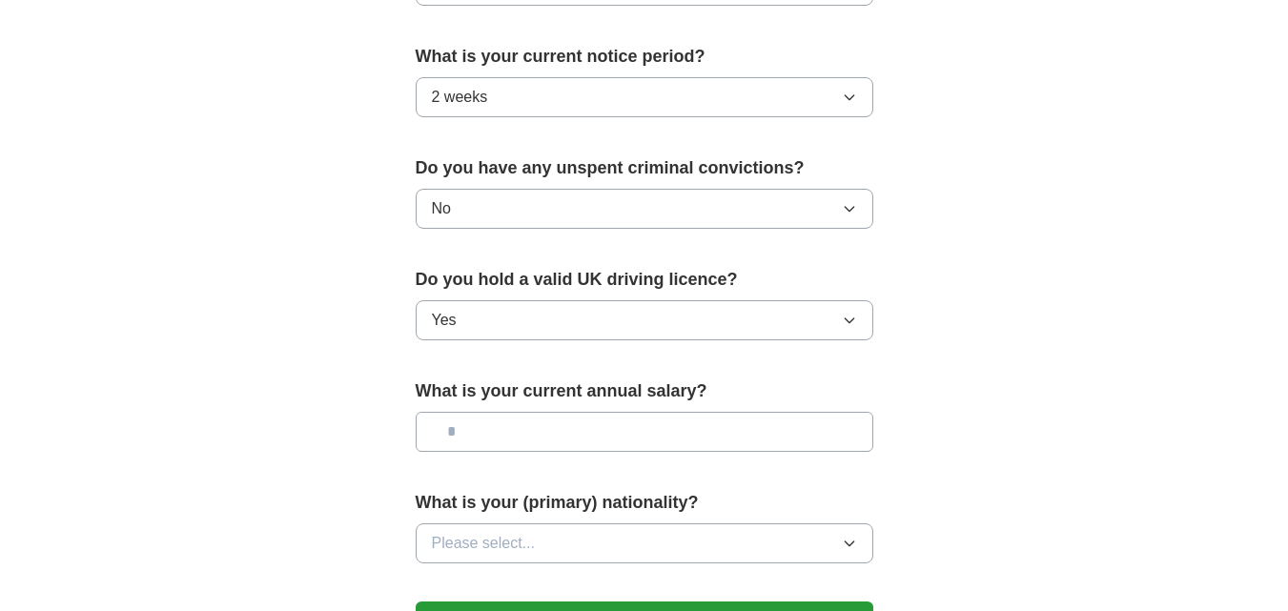
paste input "**********"
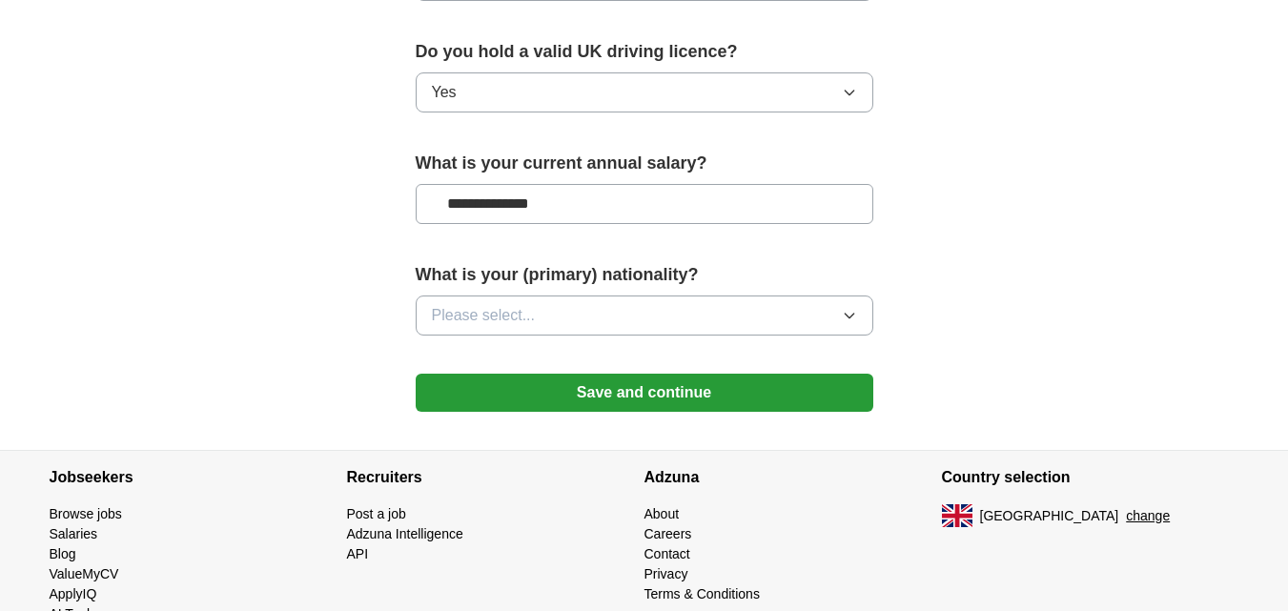
scroll to position [1323, 0]
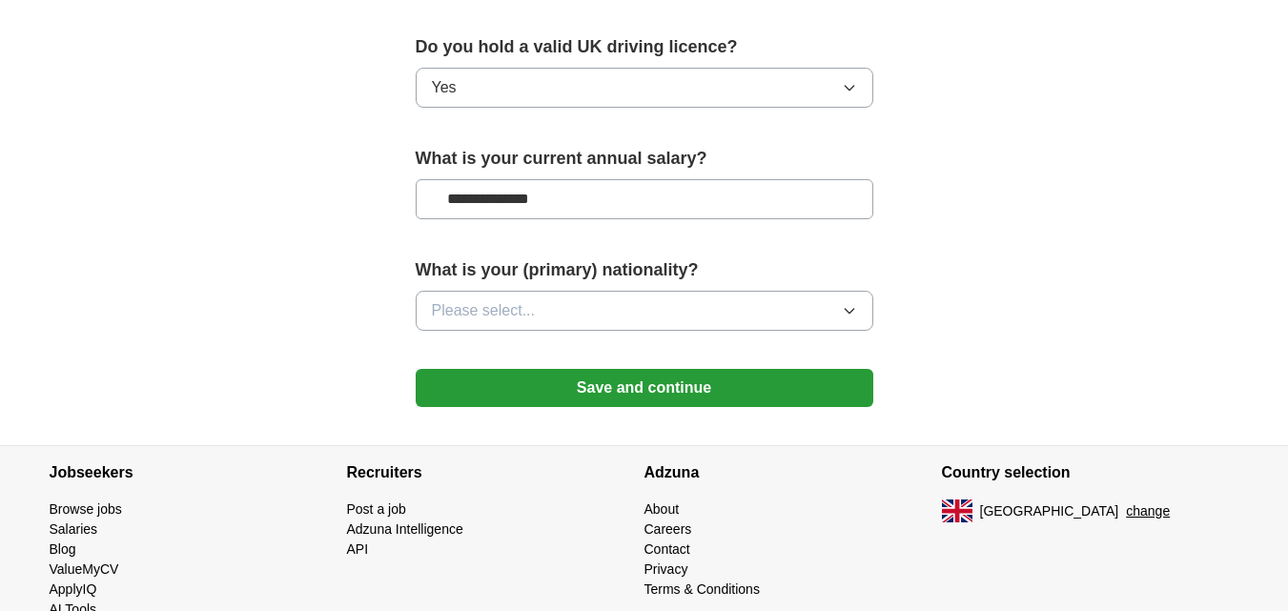
type input "**********"
click at [800, 309] on button "Please select..." at bounding box center [645, 311] width 458 height 40
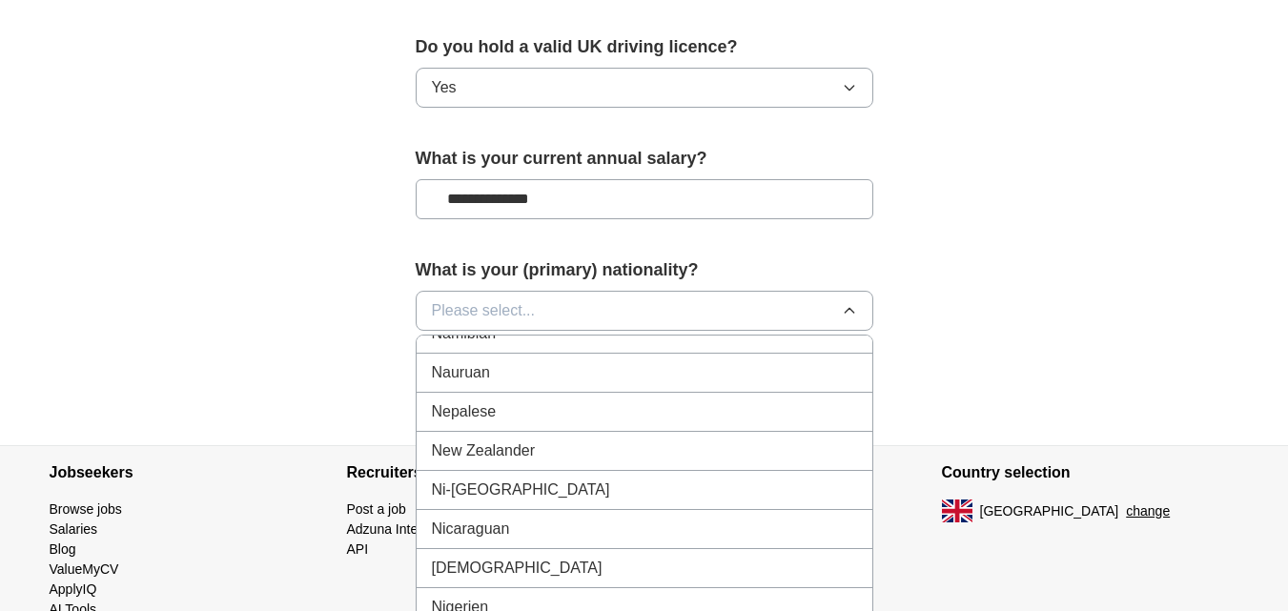
scroll to position [4860, 0]
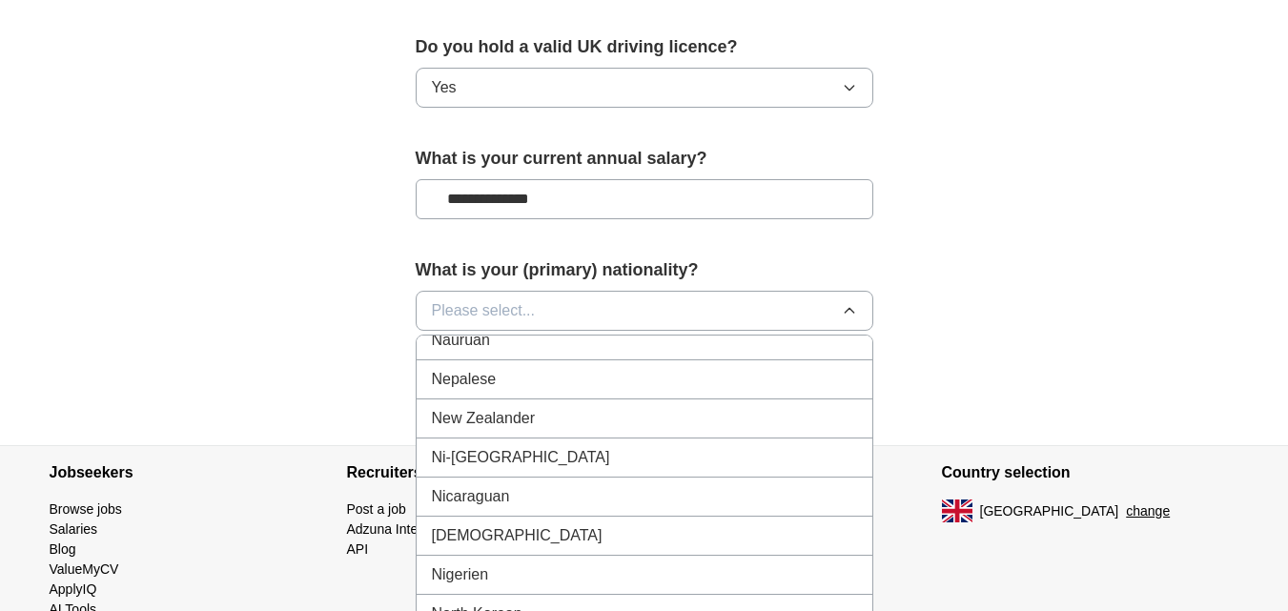
click at [676, 531] on div "[DEMOGRAPHIC_DATA]" at bounding box center [644, 535] width 425 height 23
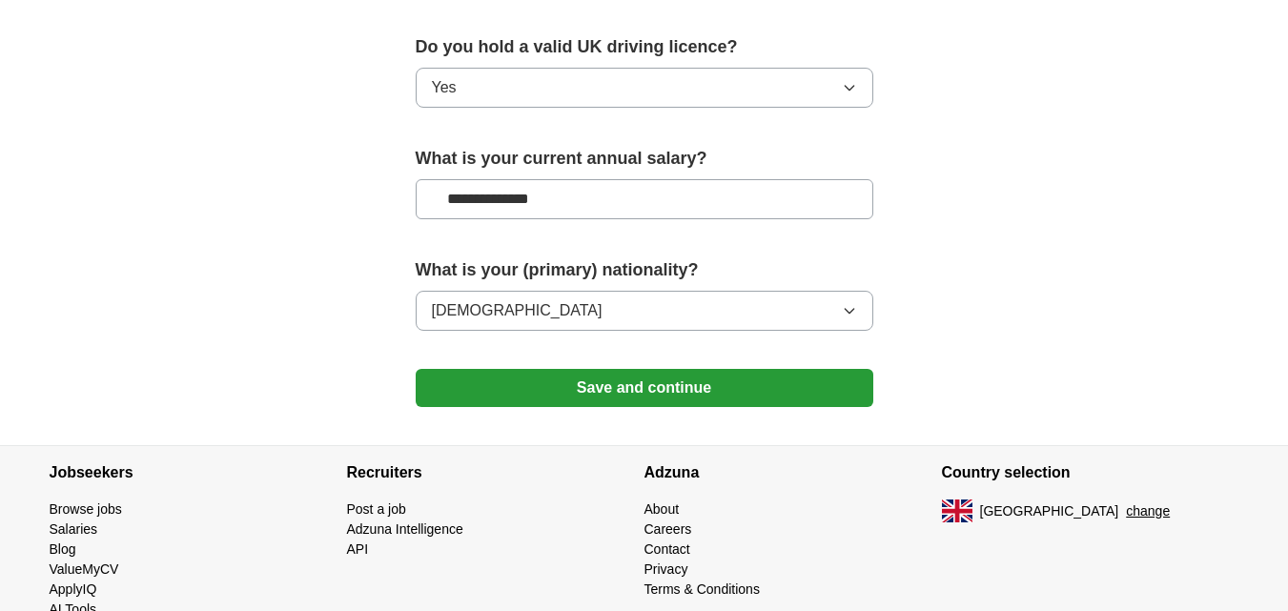
scroll to position [1370, 0]
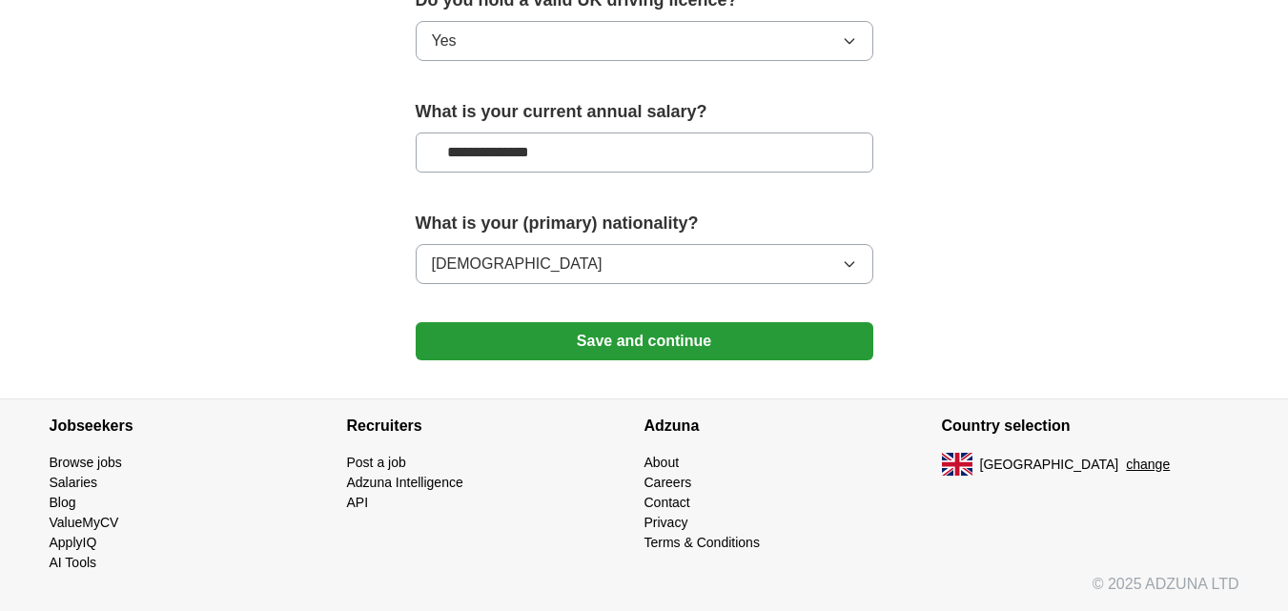
click at [788, 333] on button "Save and continue" at bounding box center [645, 341] width 458 height 38
